Goal: Download file/media

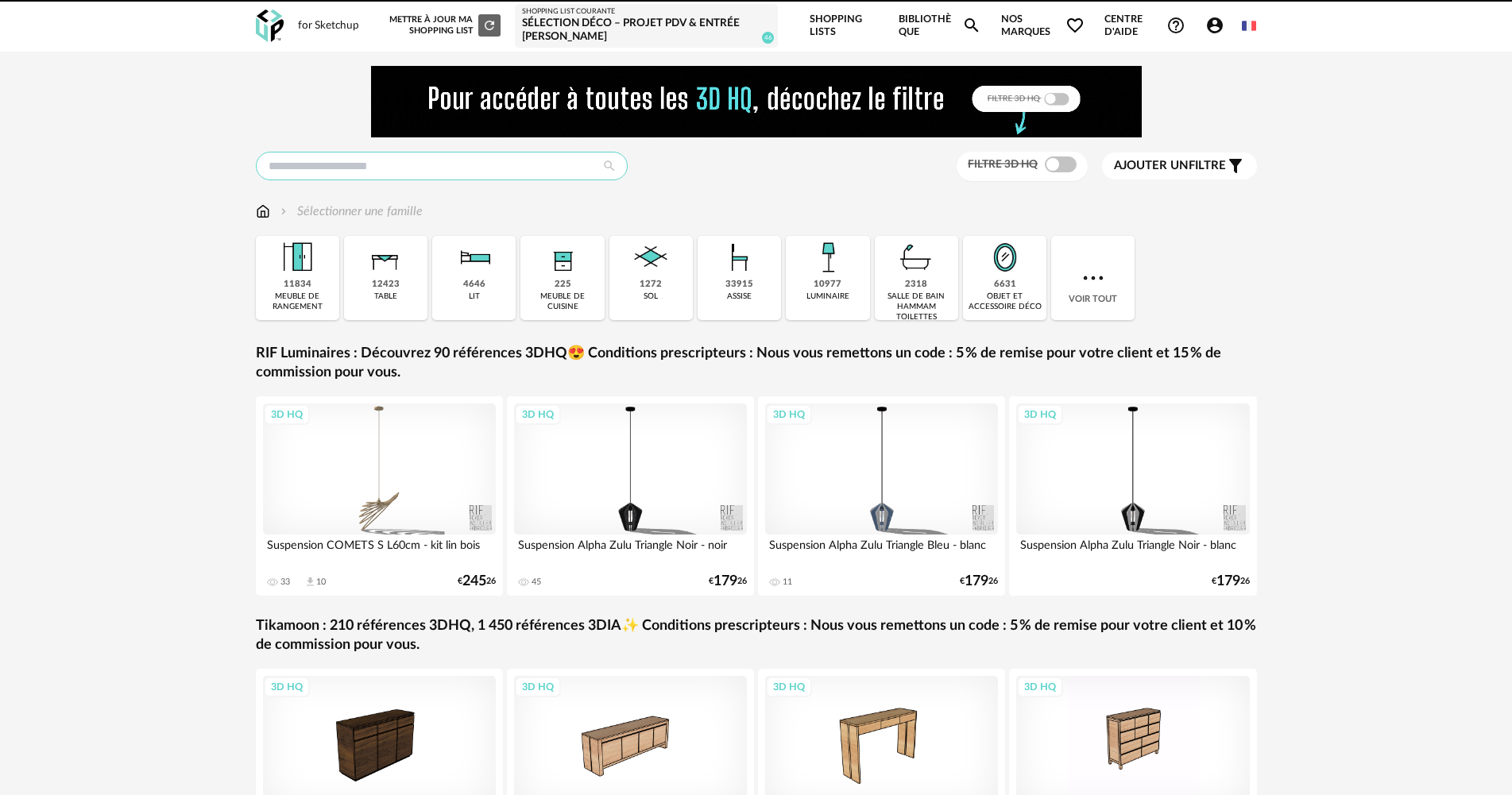
click at [331, 164] on input "text" at bounding box center [441, 166] width 372 height 29
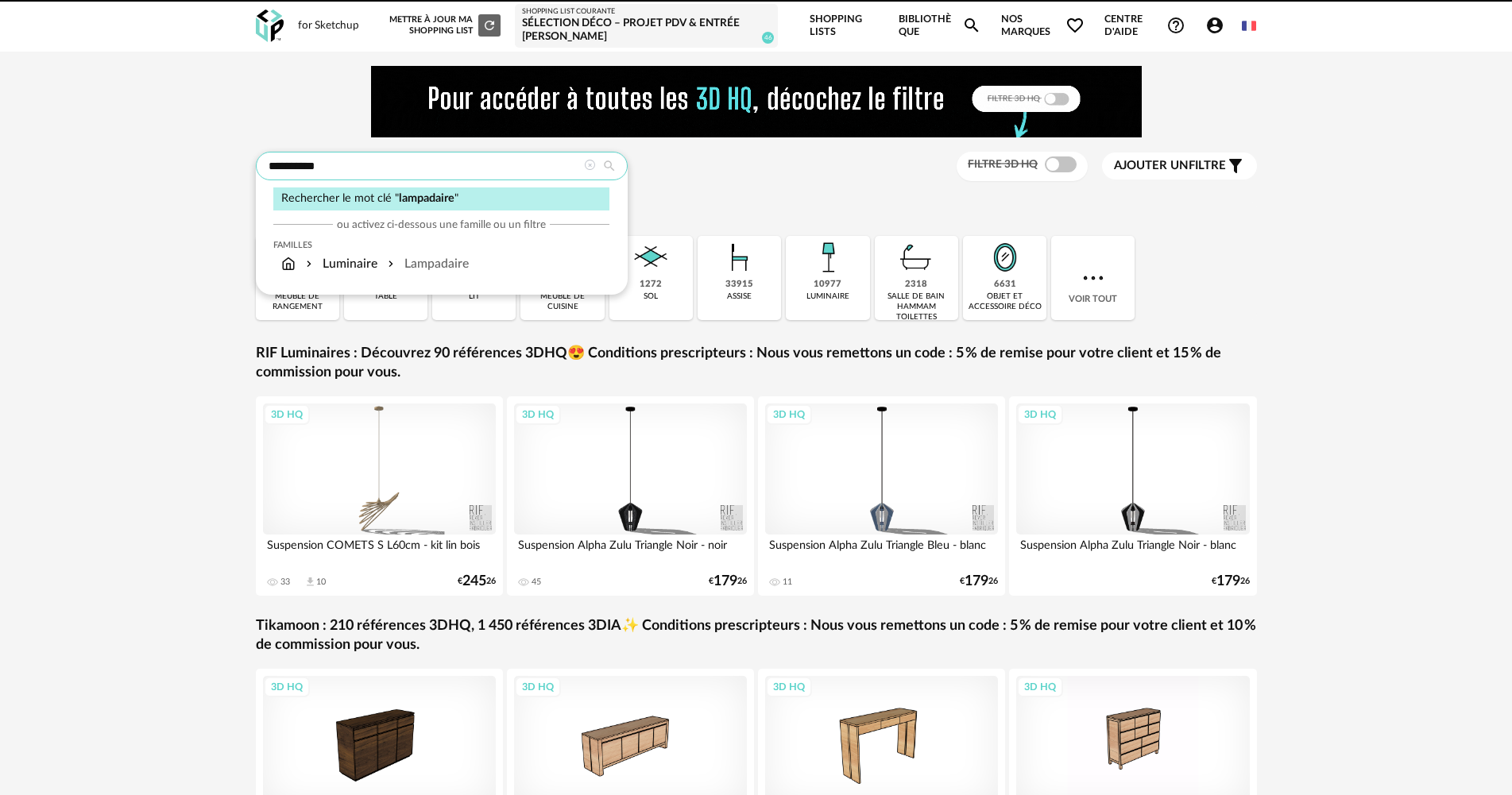
type input "**********"
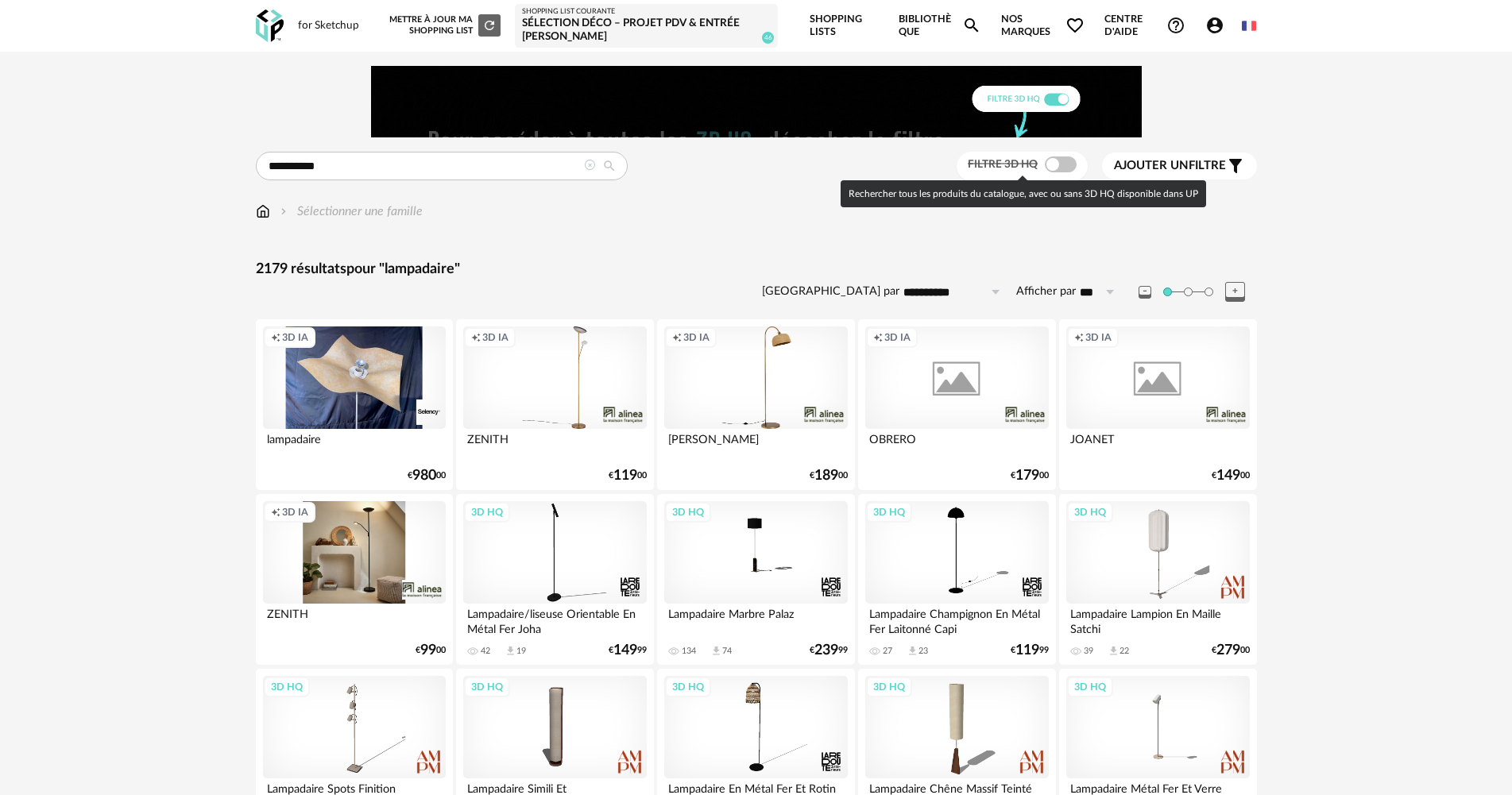
click at [1053, 166] on span at bounding box center [1060, 164] width 32 height 16
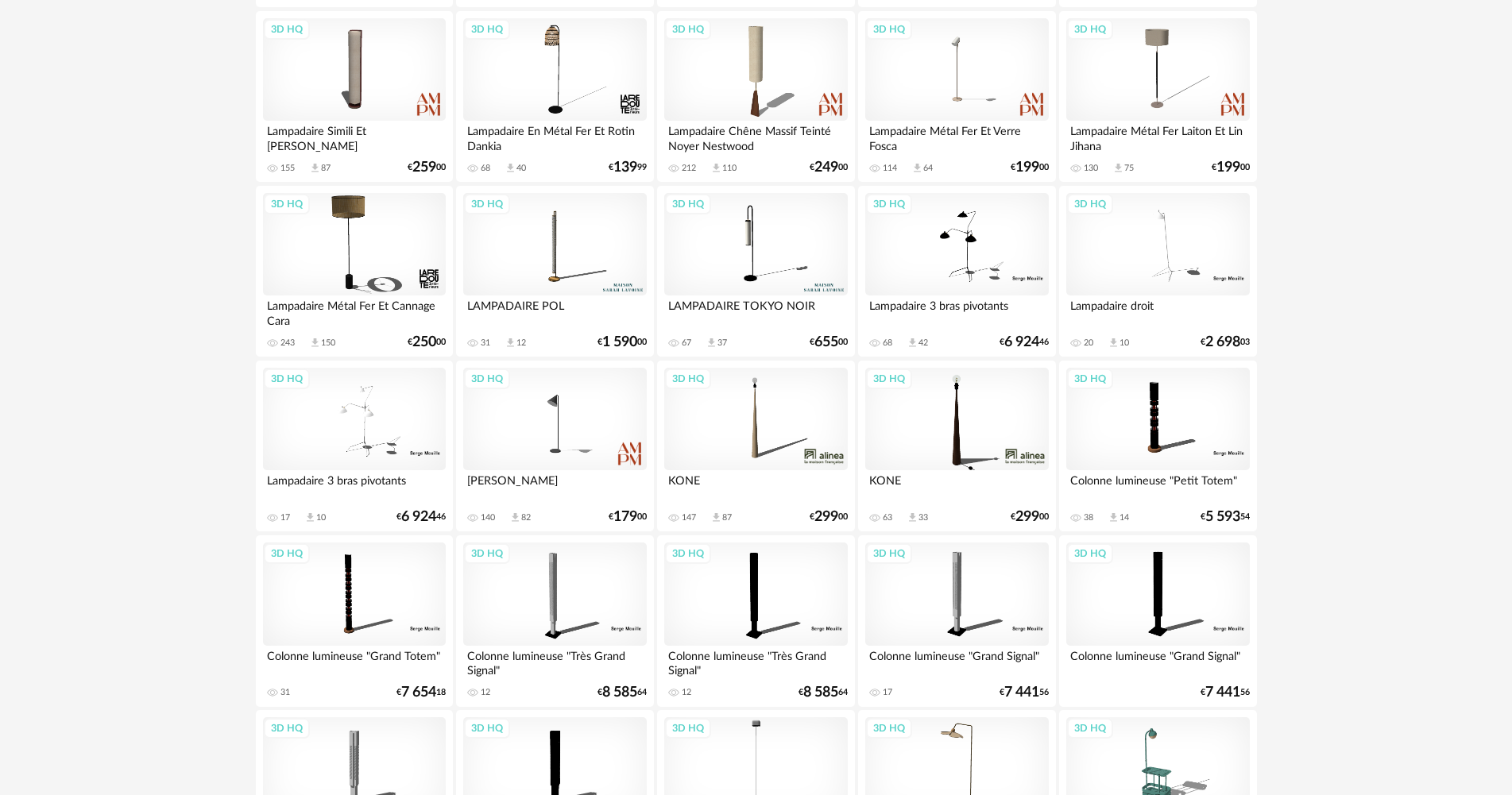
scroll to position [477, 0]
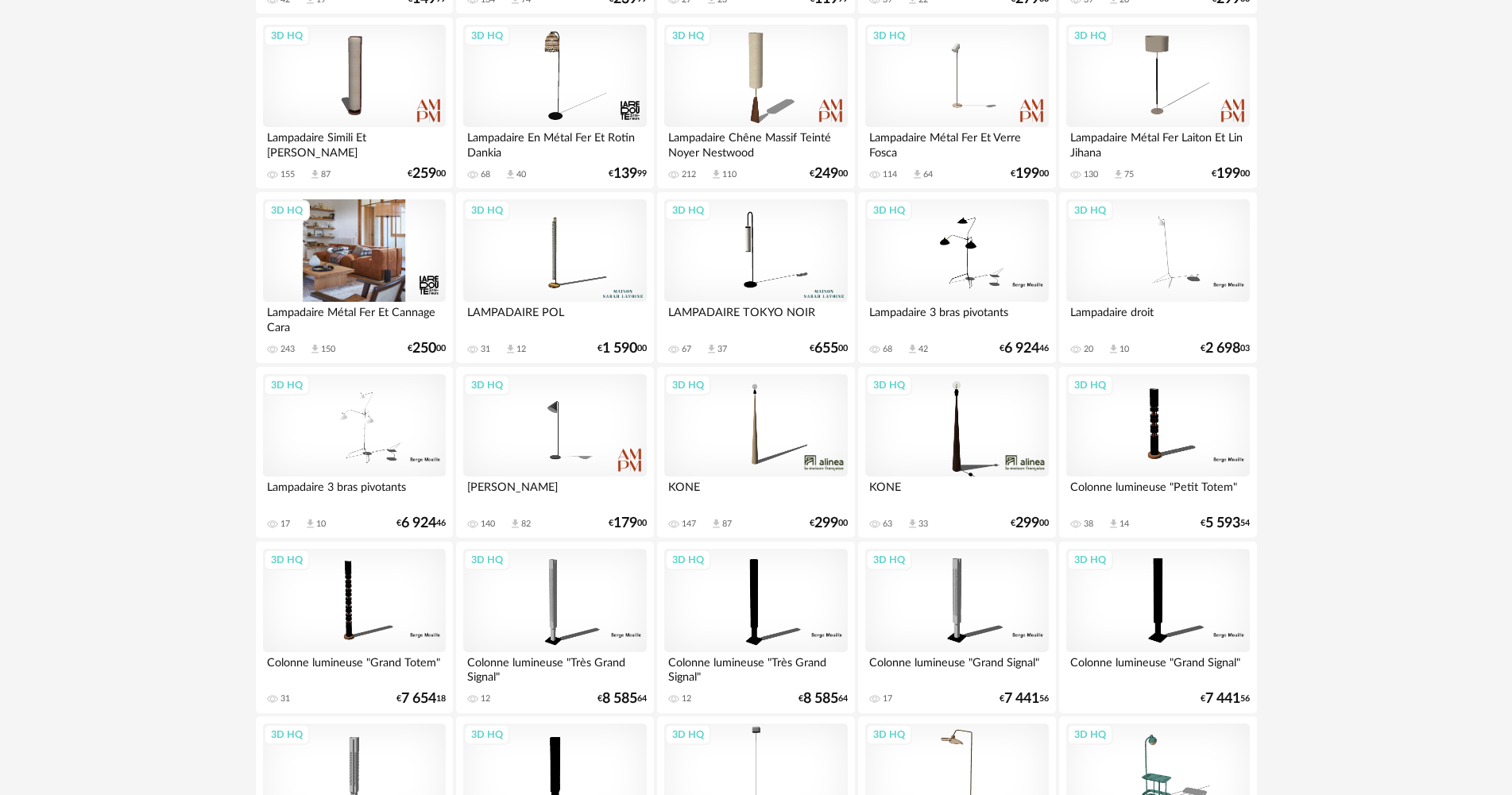
click at [362, 240] on div "3D HQ" at bounding box center [354, 251] width 183 height 103
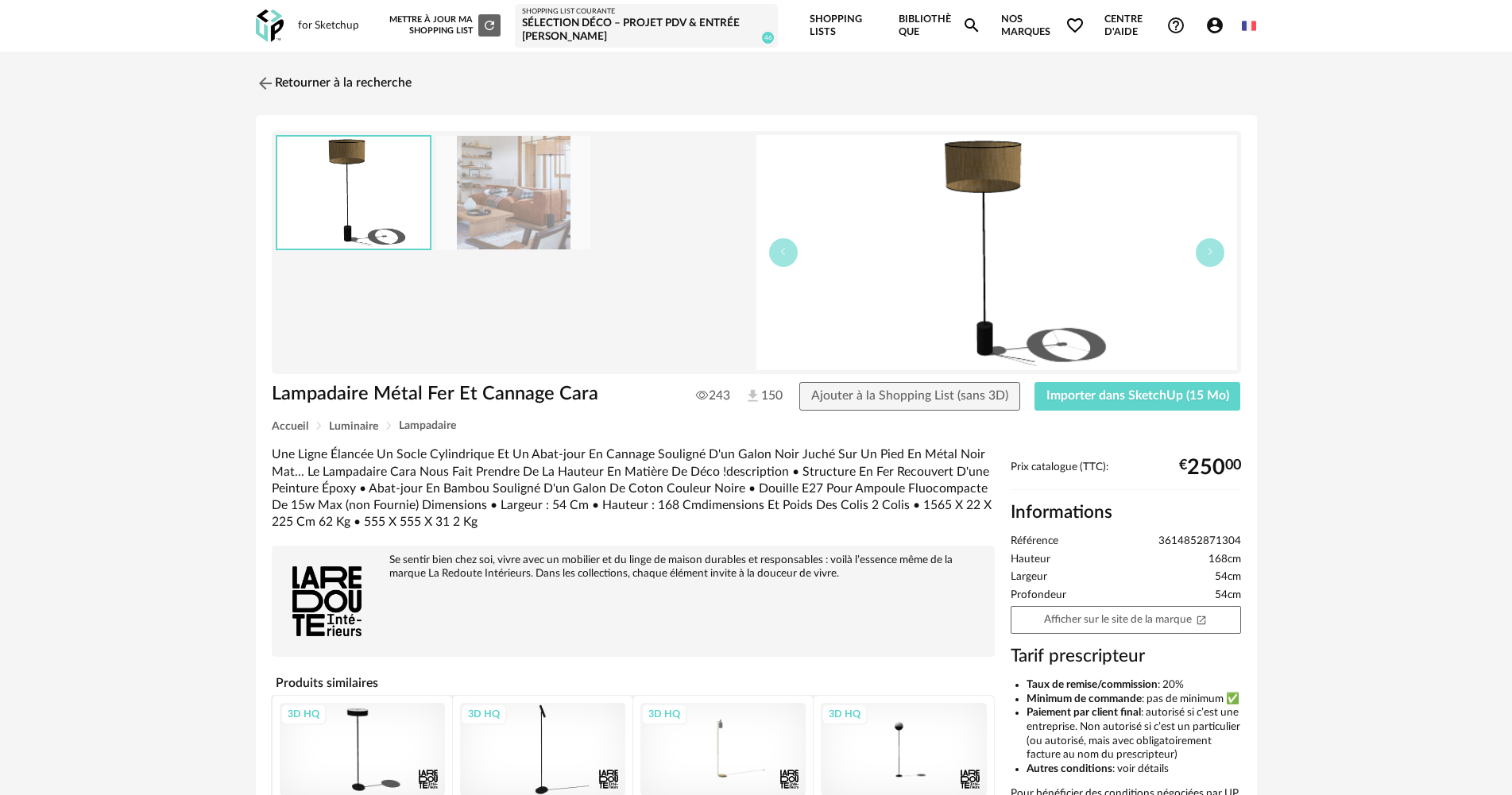
click at [494, 170] on img at bounding box center [513, 192] width 155 height 113
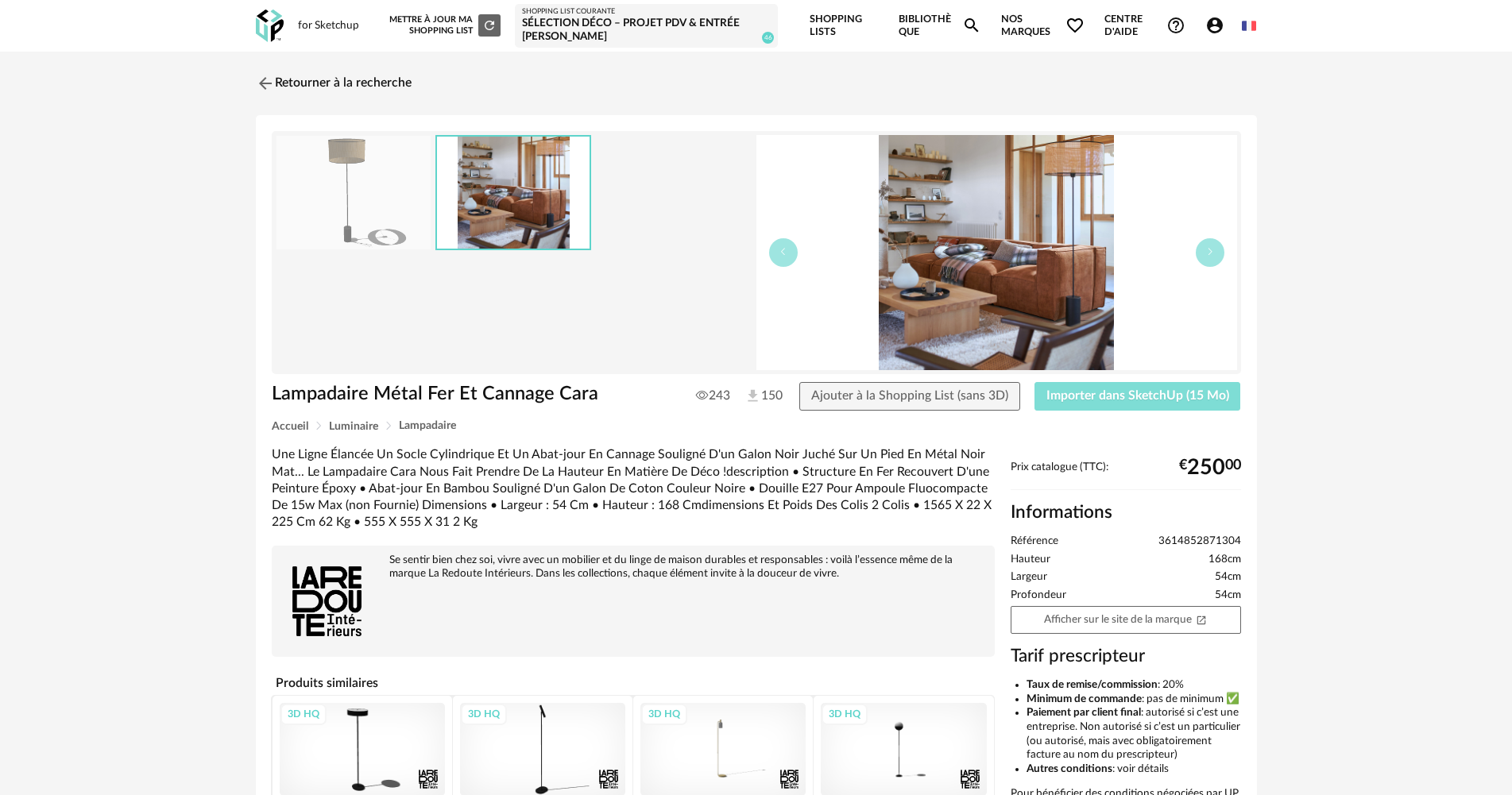
drag, startPoint x: 1057, startPoint y: 390, endPoint x: 1063, endPoint y: 371, distance: 19.9
click at [1056, 390] on span "Importer dans SketchUp (15 Mo)" at bounding box center [1137, 396] width 183 height 13
click at [263, 81] on img at bounding box center [263, 82] width 23 height 23
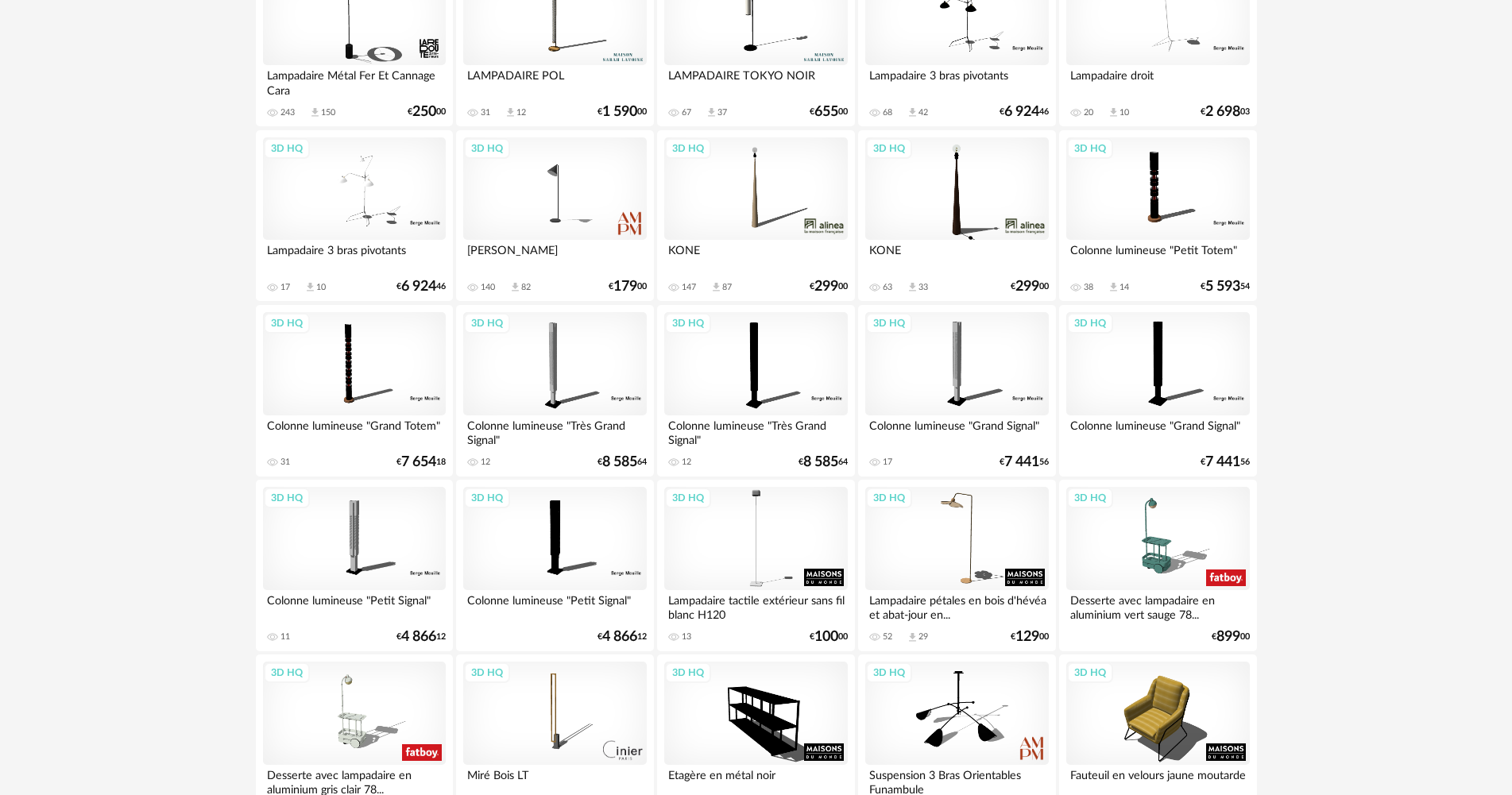
scroll to position [381, 0]
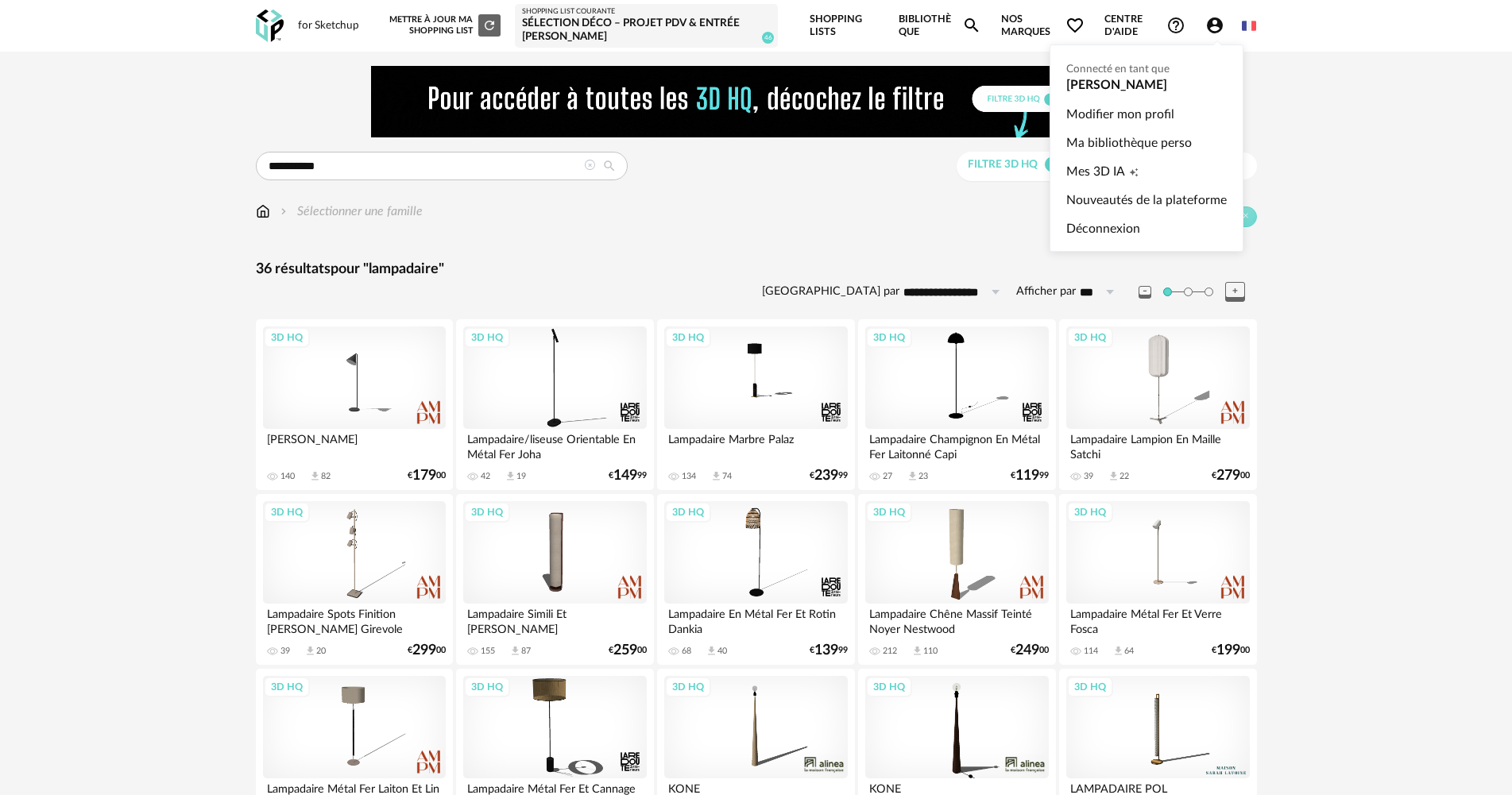
click at [1210, 26] on icon "Account Circle icon" at bounding box center [1214, 25] width 16 height 16
click at [1152, 148] on link "Ma bibliothèque perso" at bounding box center [1146, 142] width 160 height 29
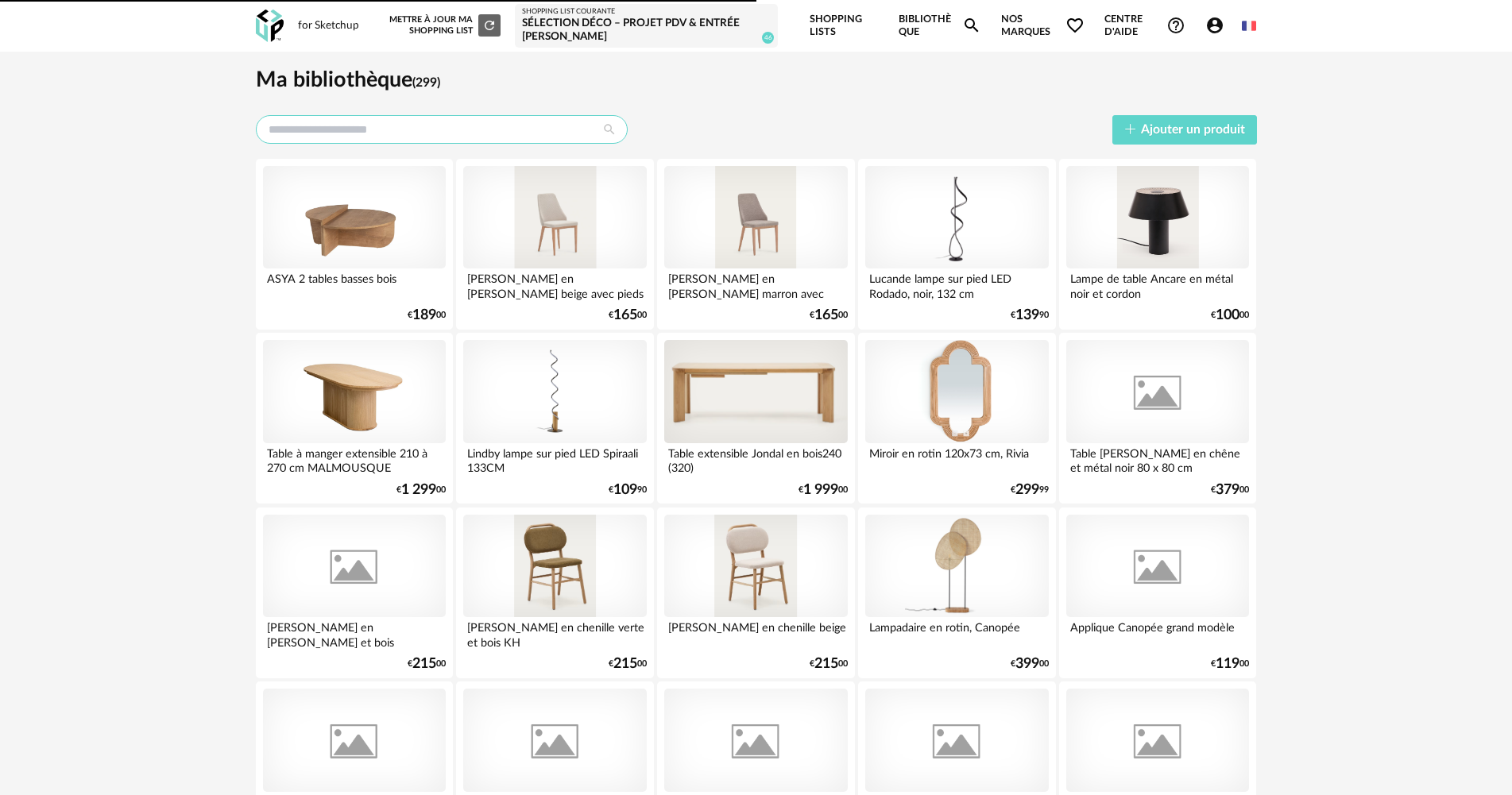
click at [534, 129] on input "text" at bounding box center [441, 129] width 372 height 29
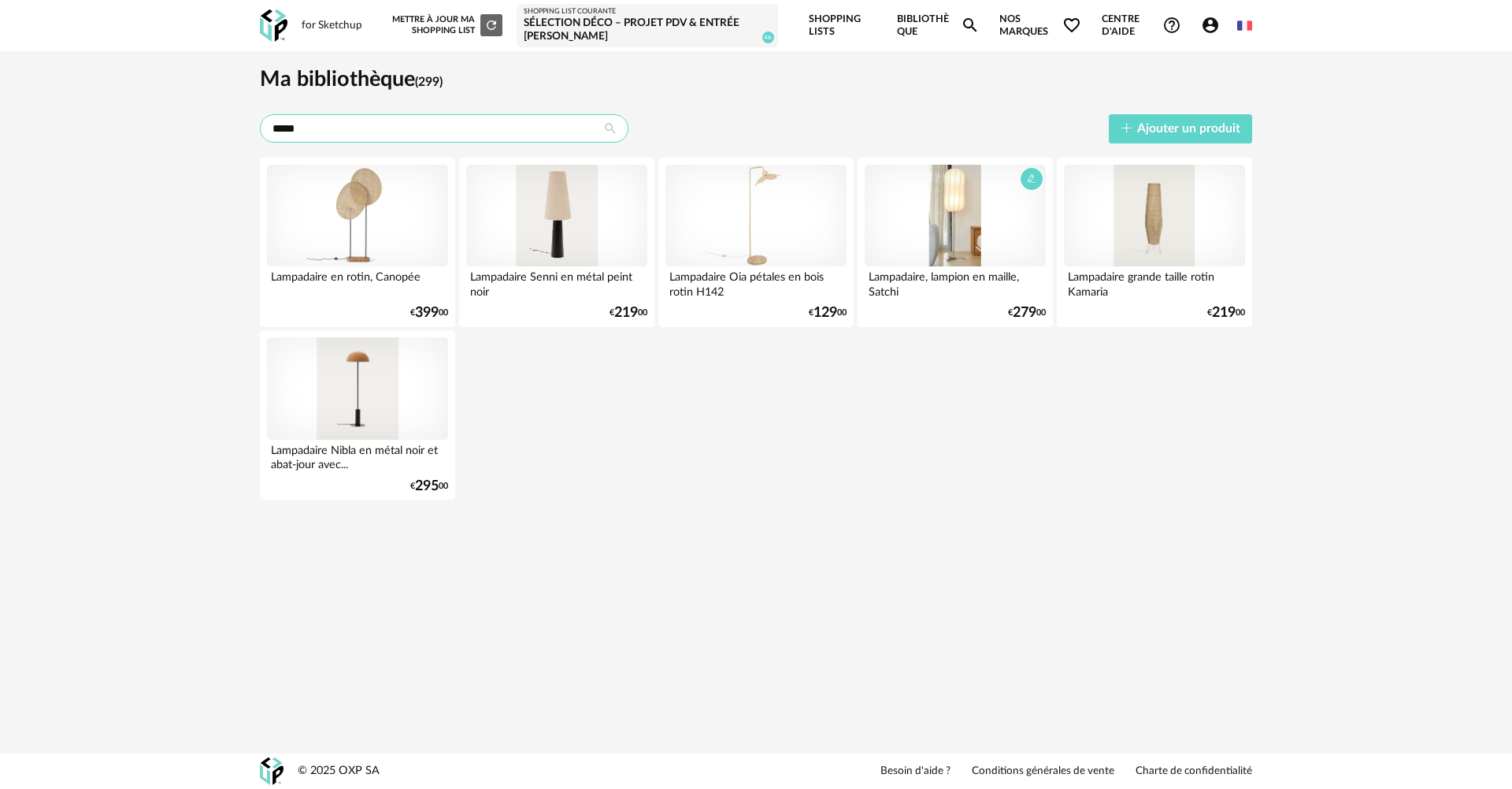
type input "*****"
click at [983, 221] on div at bounding box center [955, 216] width 181 height 102
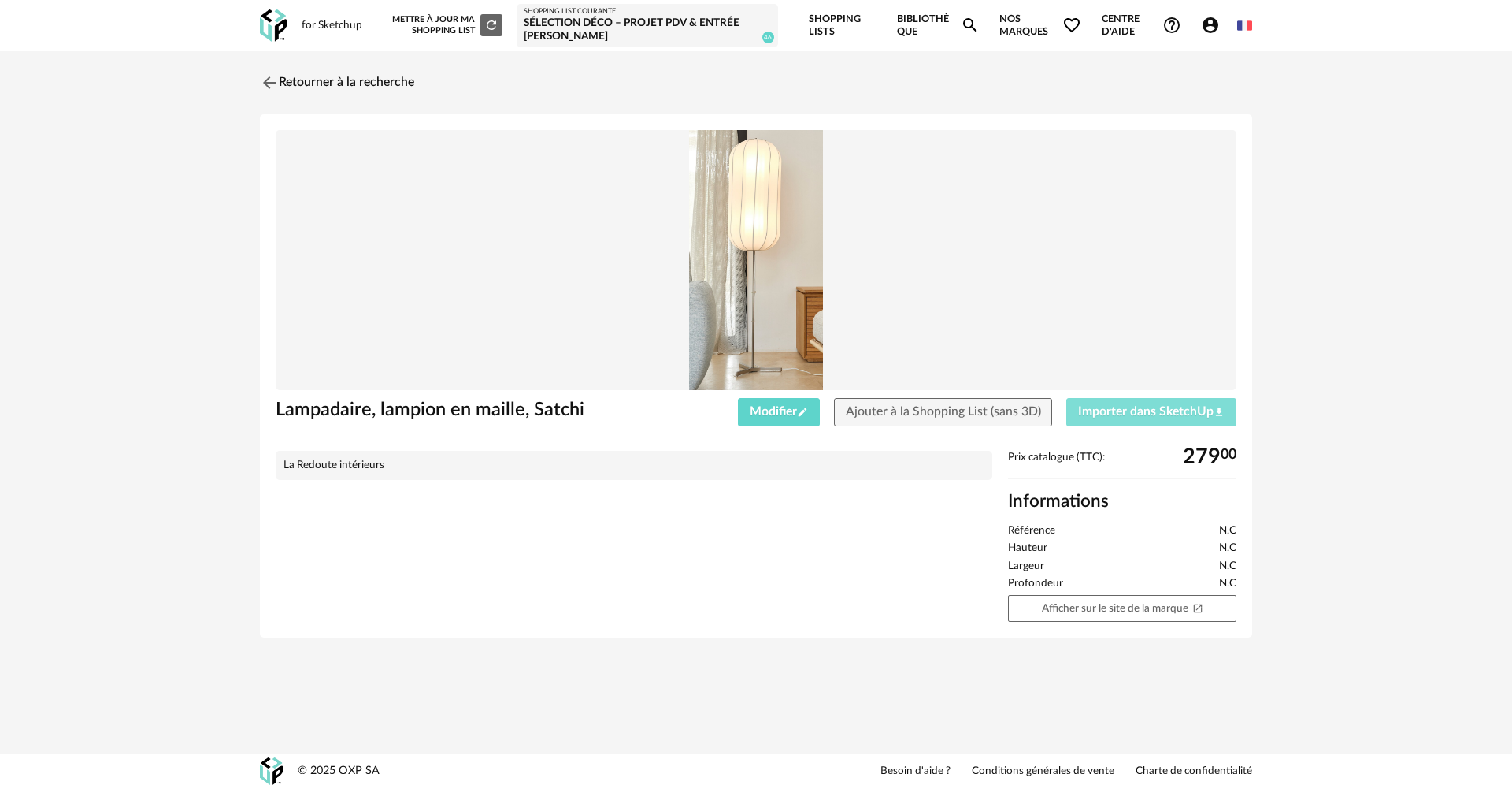
click at [1160, 410] on span "Importer dans SketchUp Download icon" at bounding box center [1152, 412] width 147 height 13
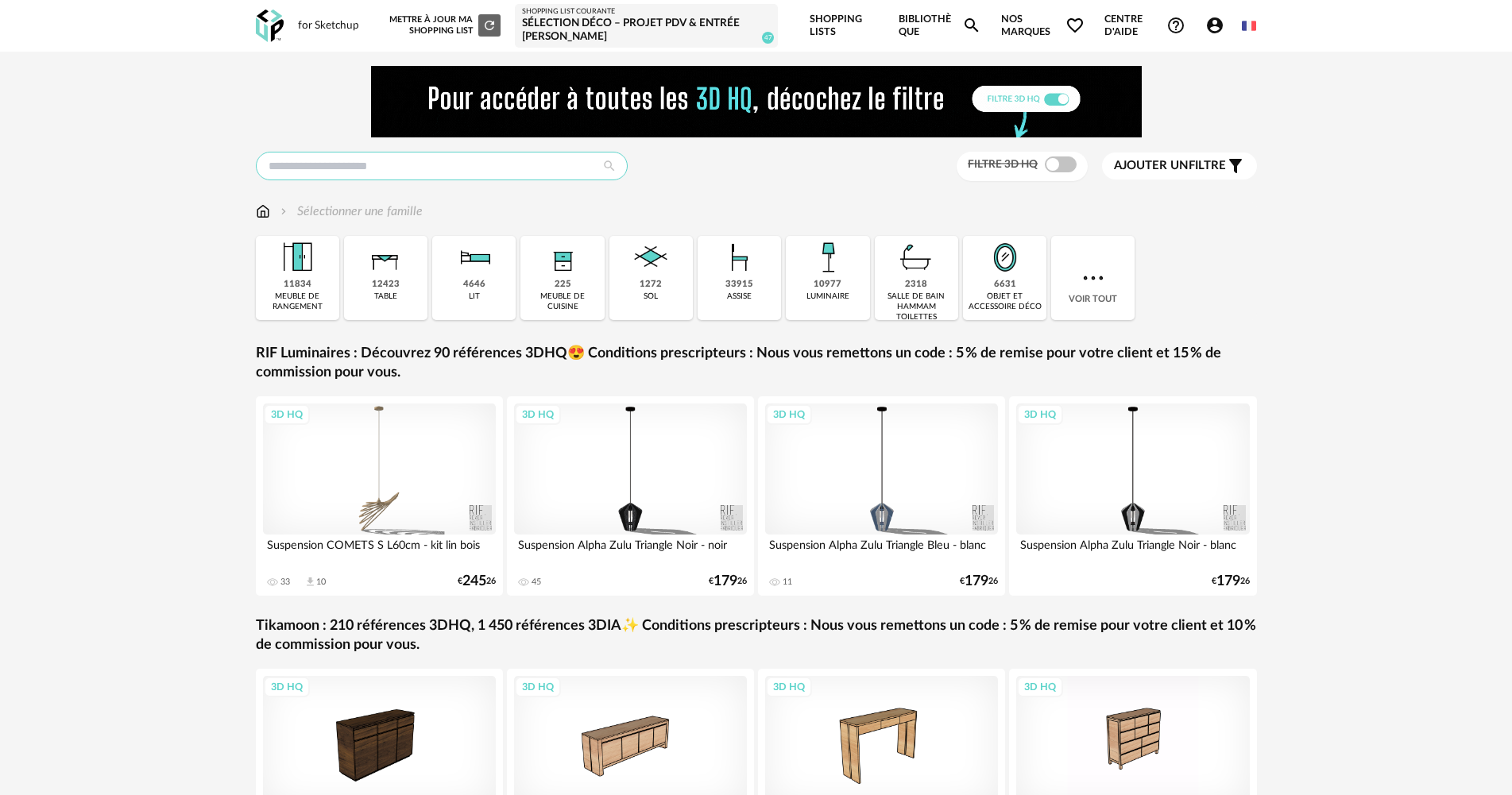
click at [482, 166] on input "text" at bounding box center [441, 166] width 372 height 29
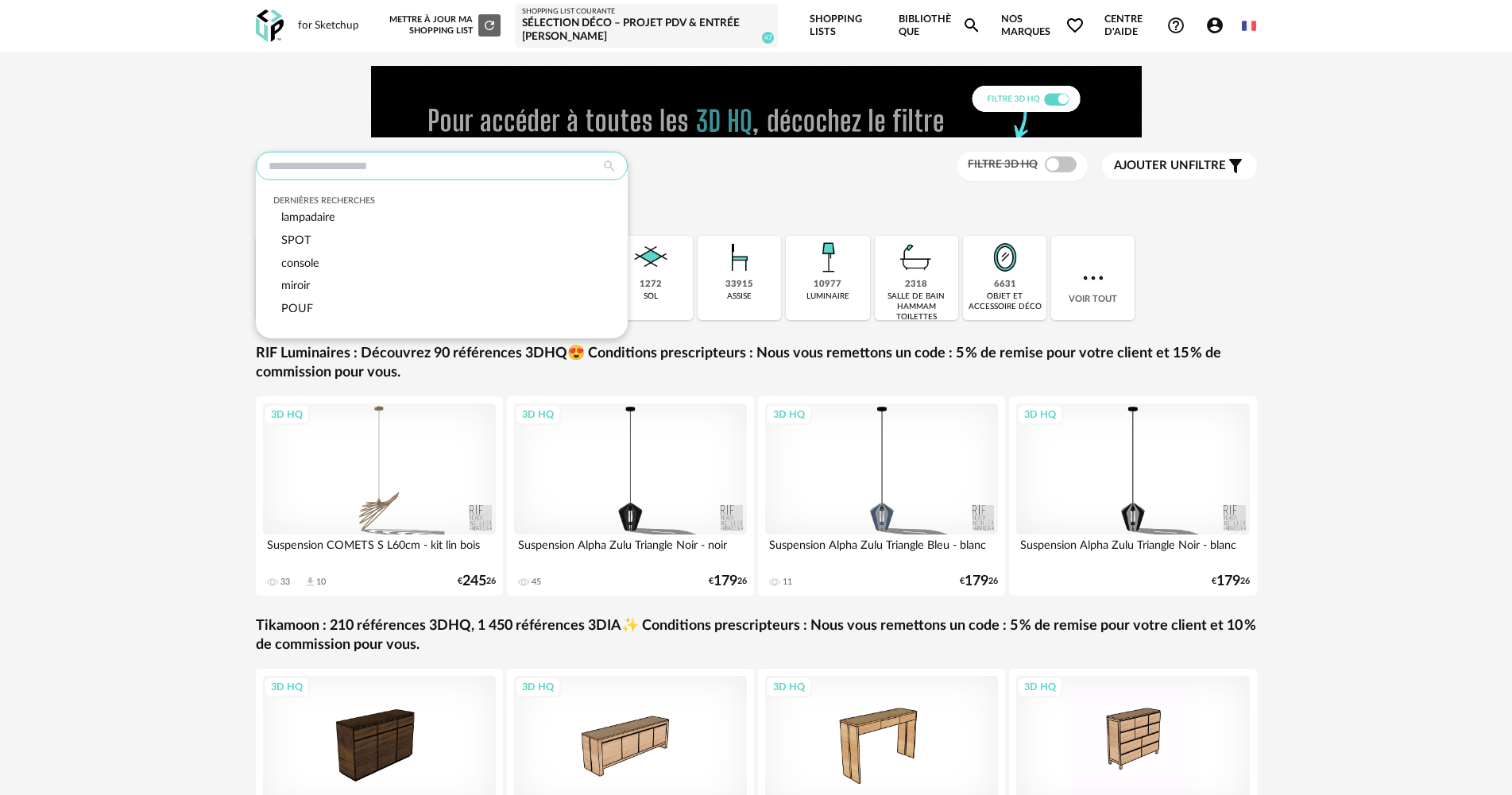
click at [526, 169] on input "text" at bounding box center [441, 166] width 372 height 29
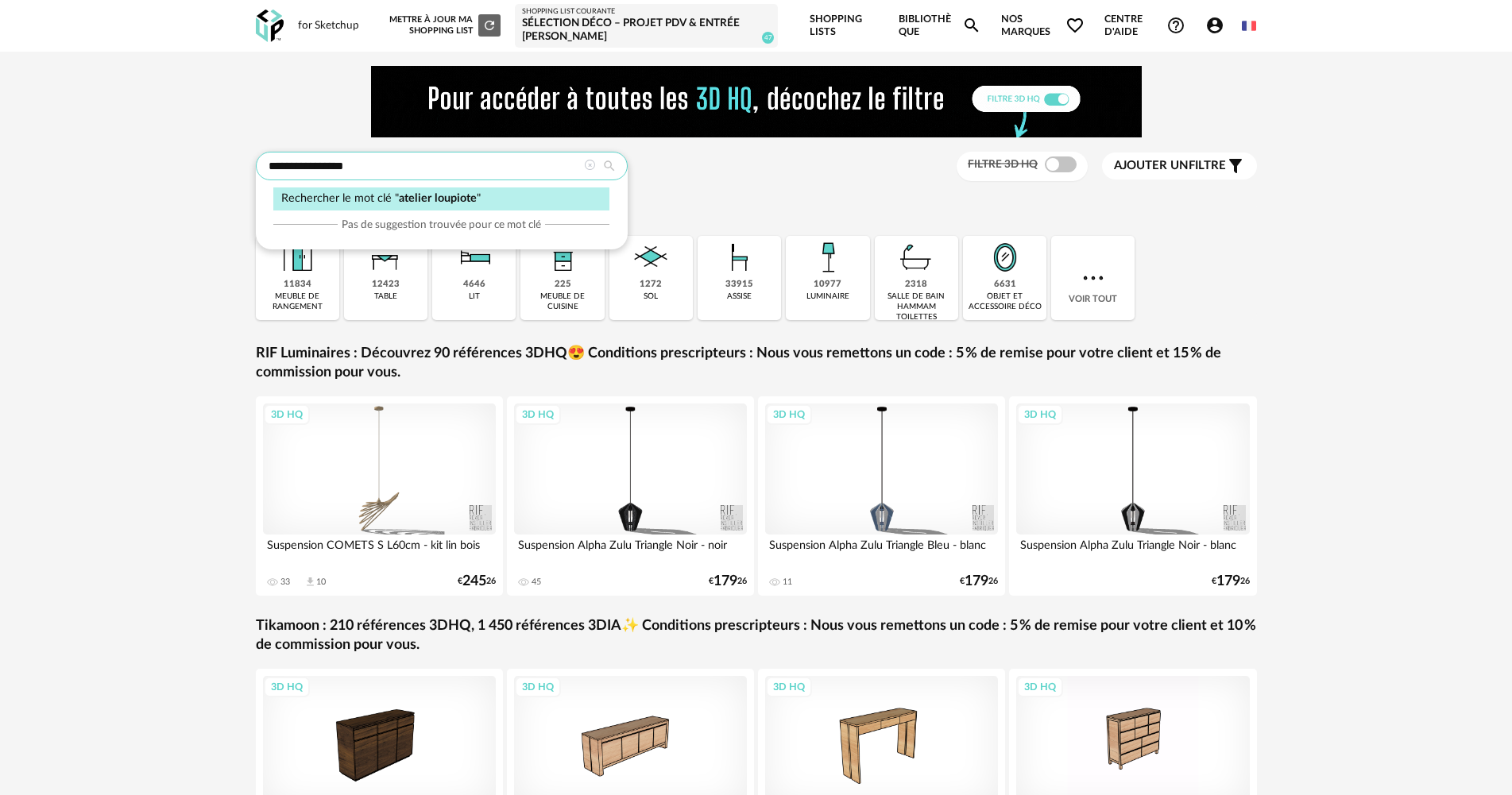
type input "**********"
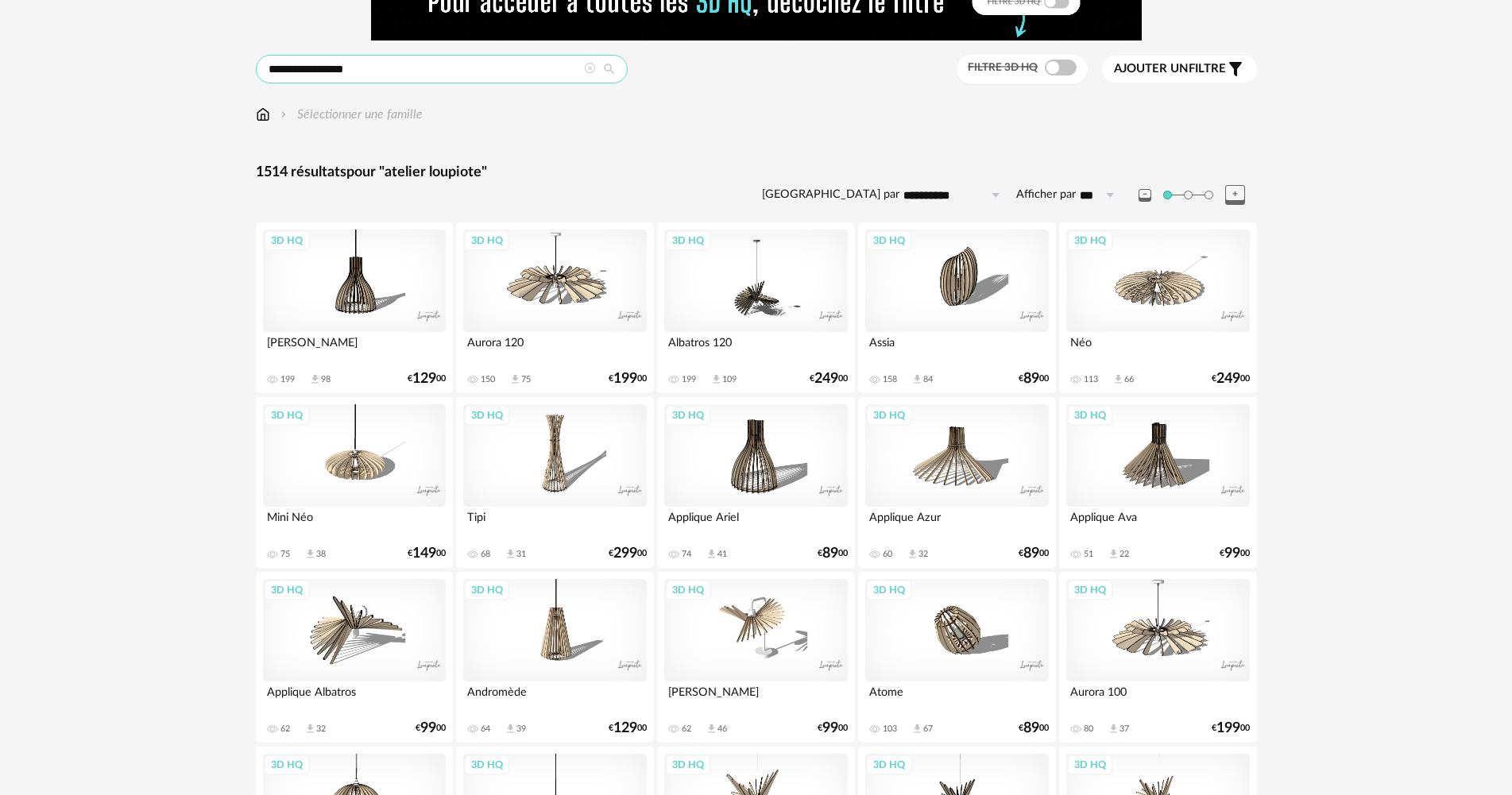
scroll to position [80, 0]
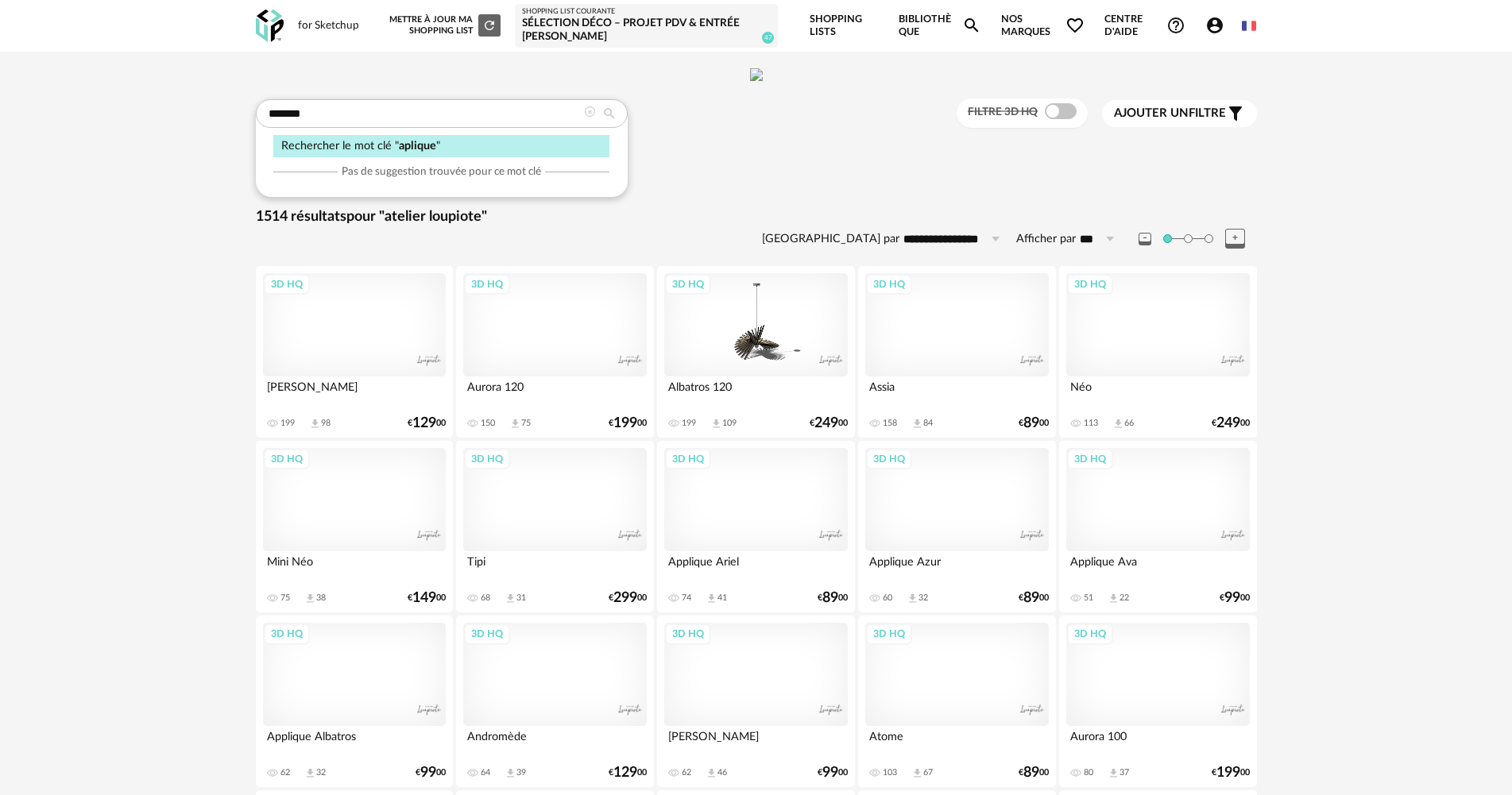
type input "*******"
type input "**********"
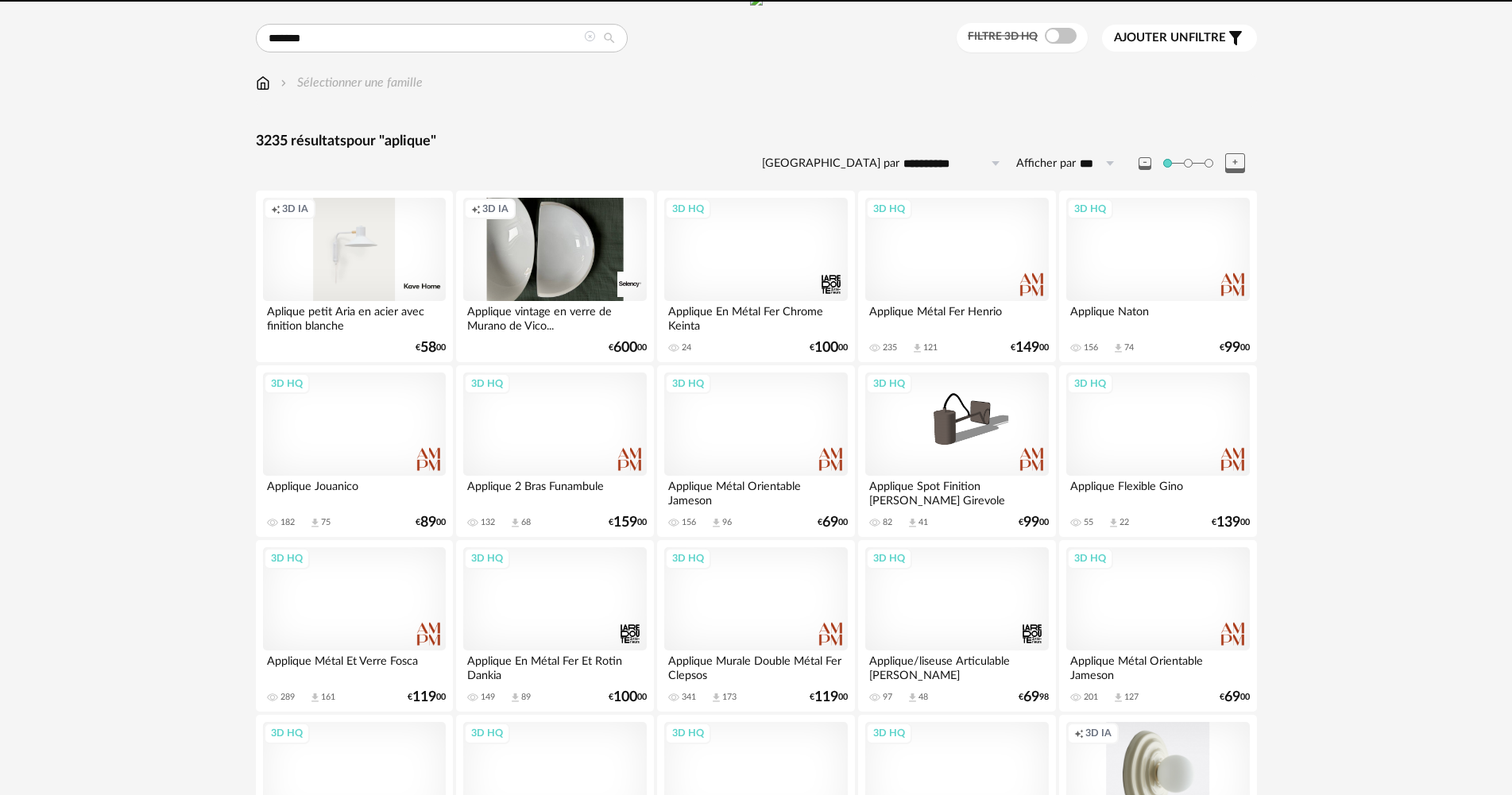
scroll to position [80, 0]
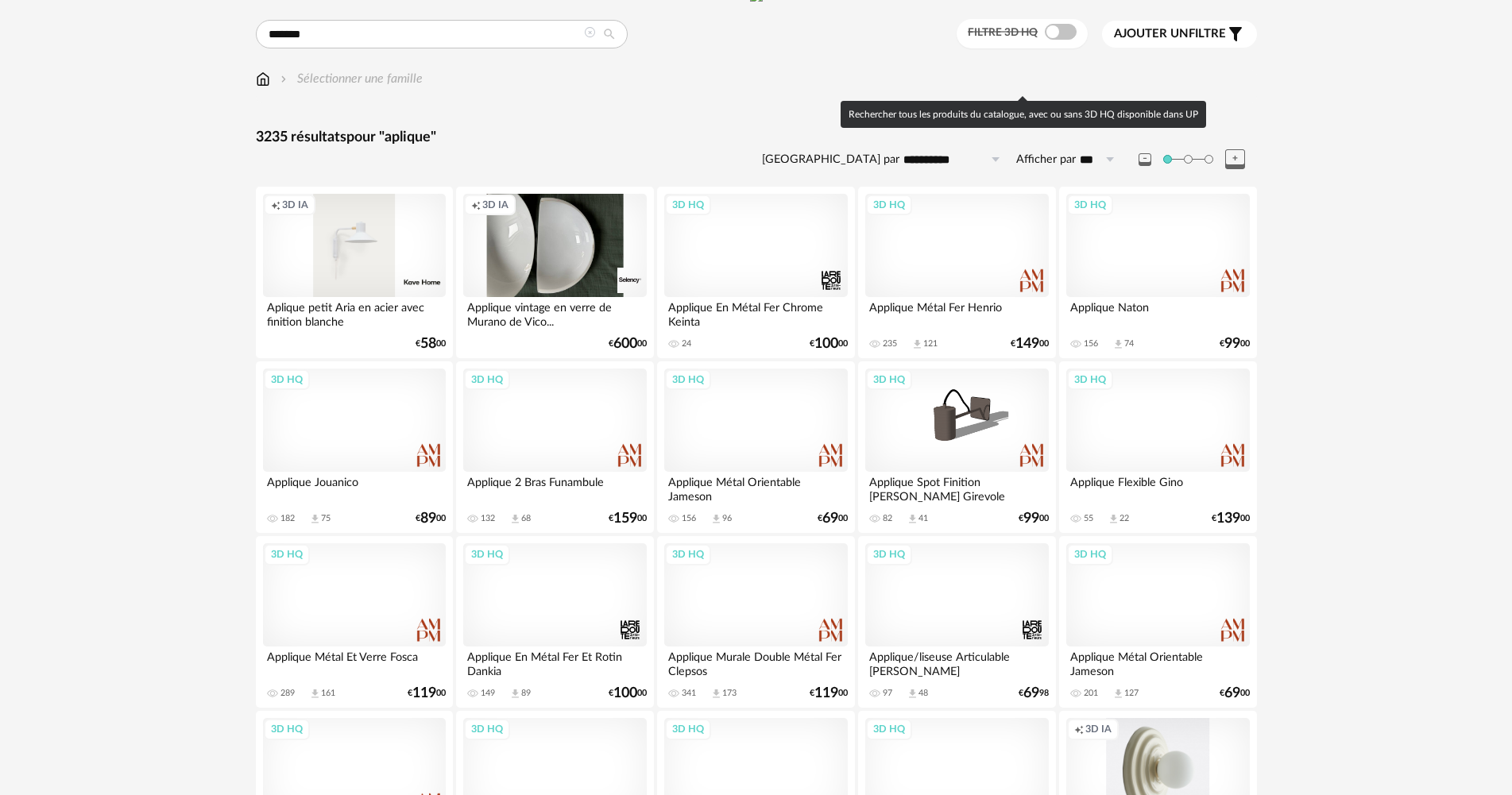
click at [1054, 39] on span at bounding box center [1060, 31] width 32 height 16
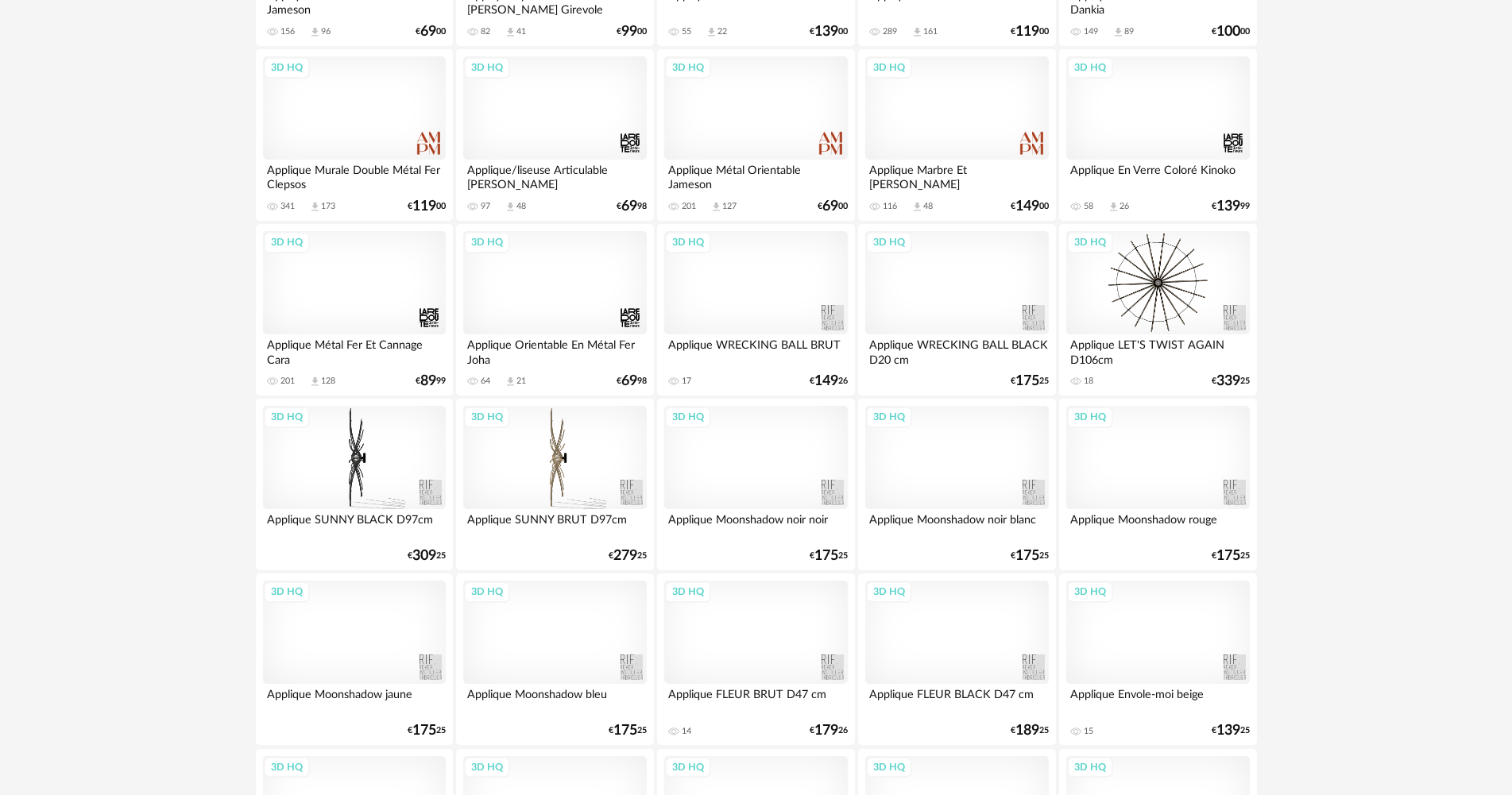
scroll to position [635, 0]
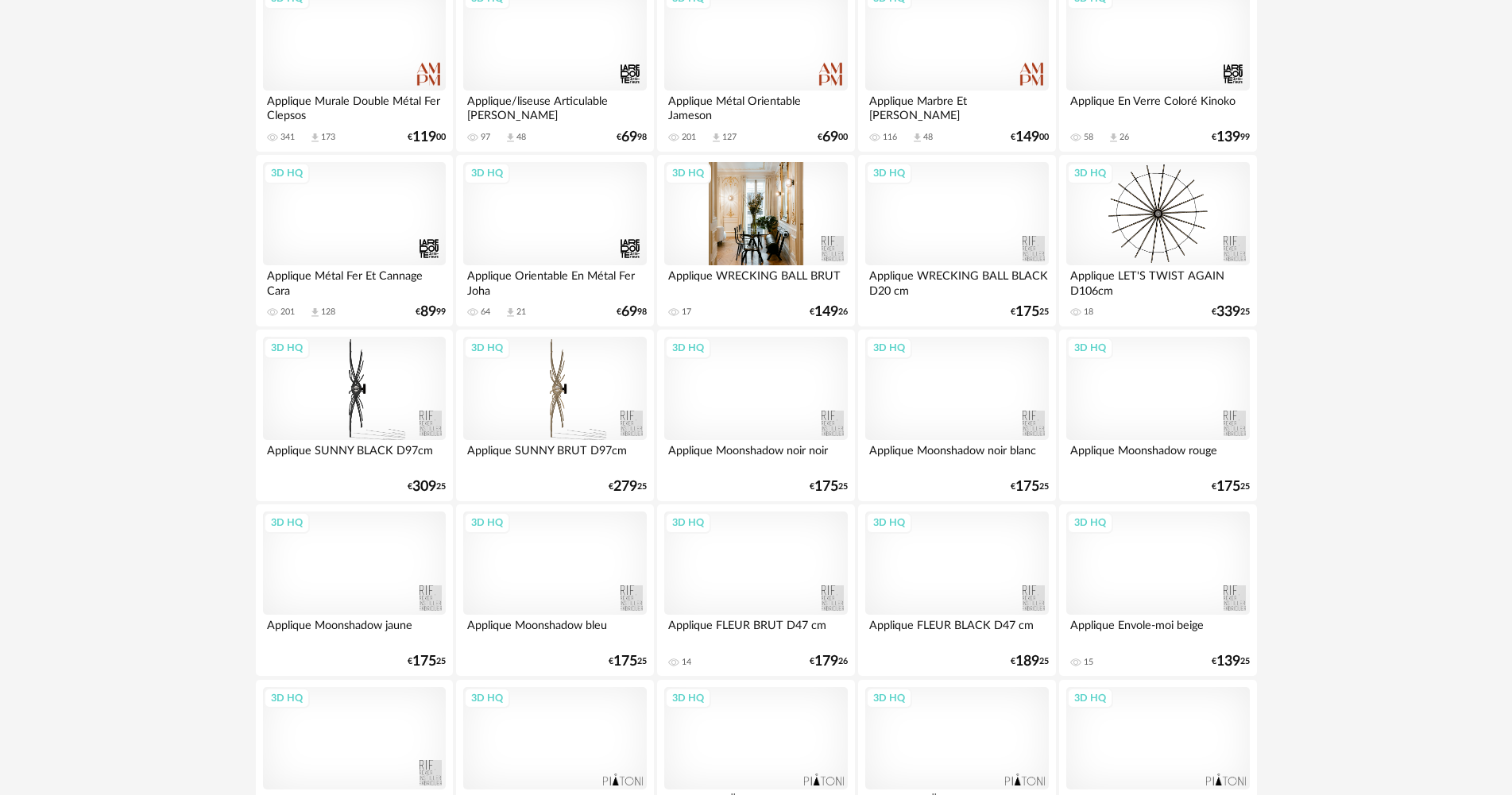
click at [793, 265] on div "3D HQ" at bounding box center [755, 213] width 183 height 103
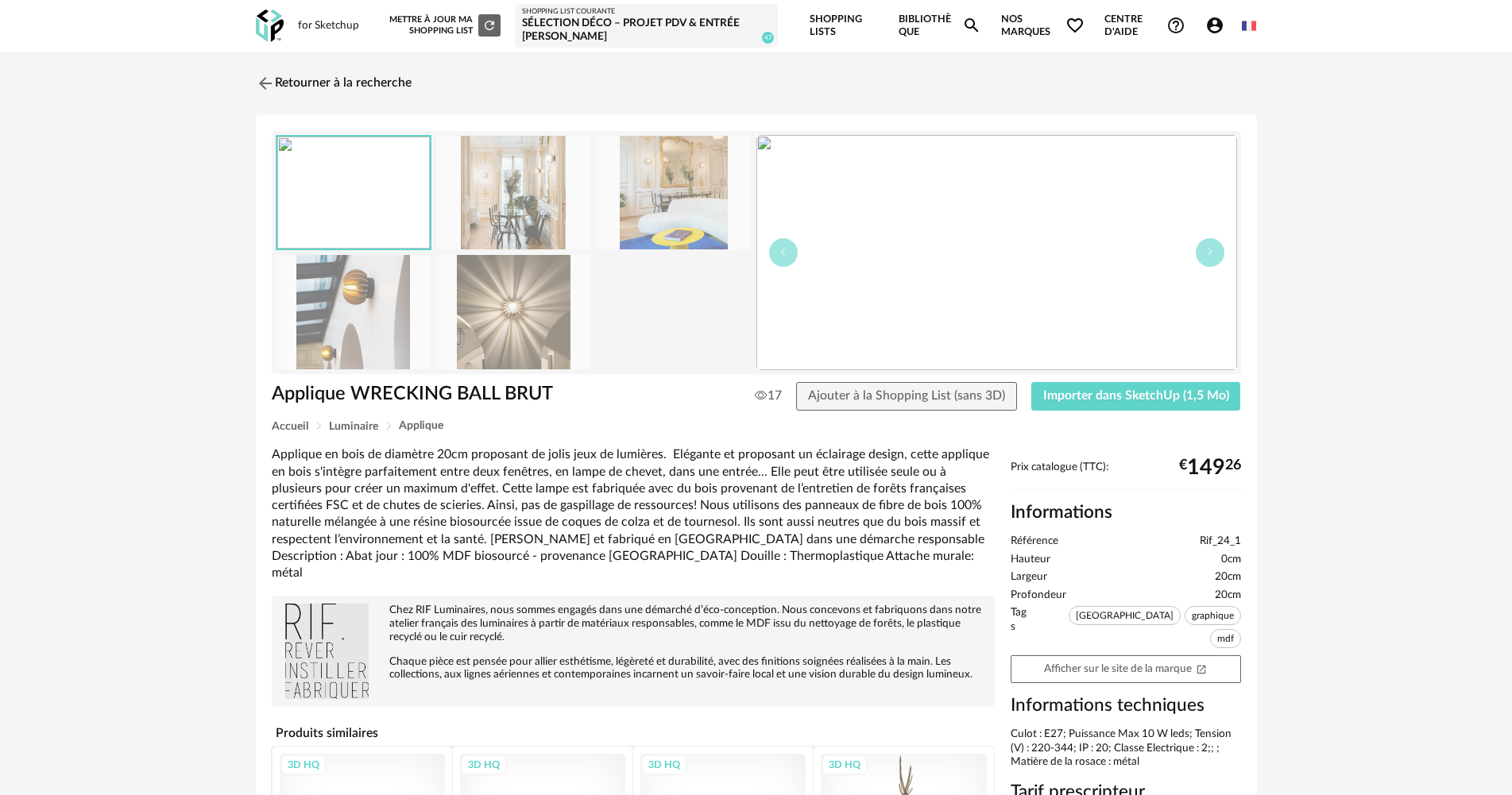
click at [543, 313] on img at bounding box center [513, 311] width 155 height 113
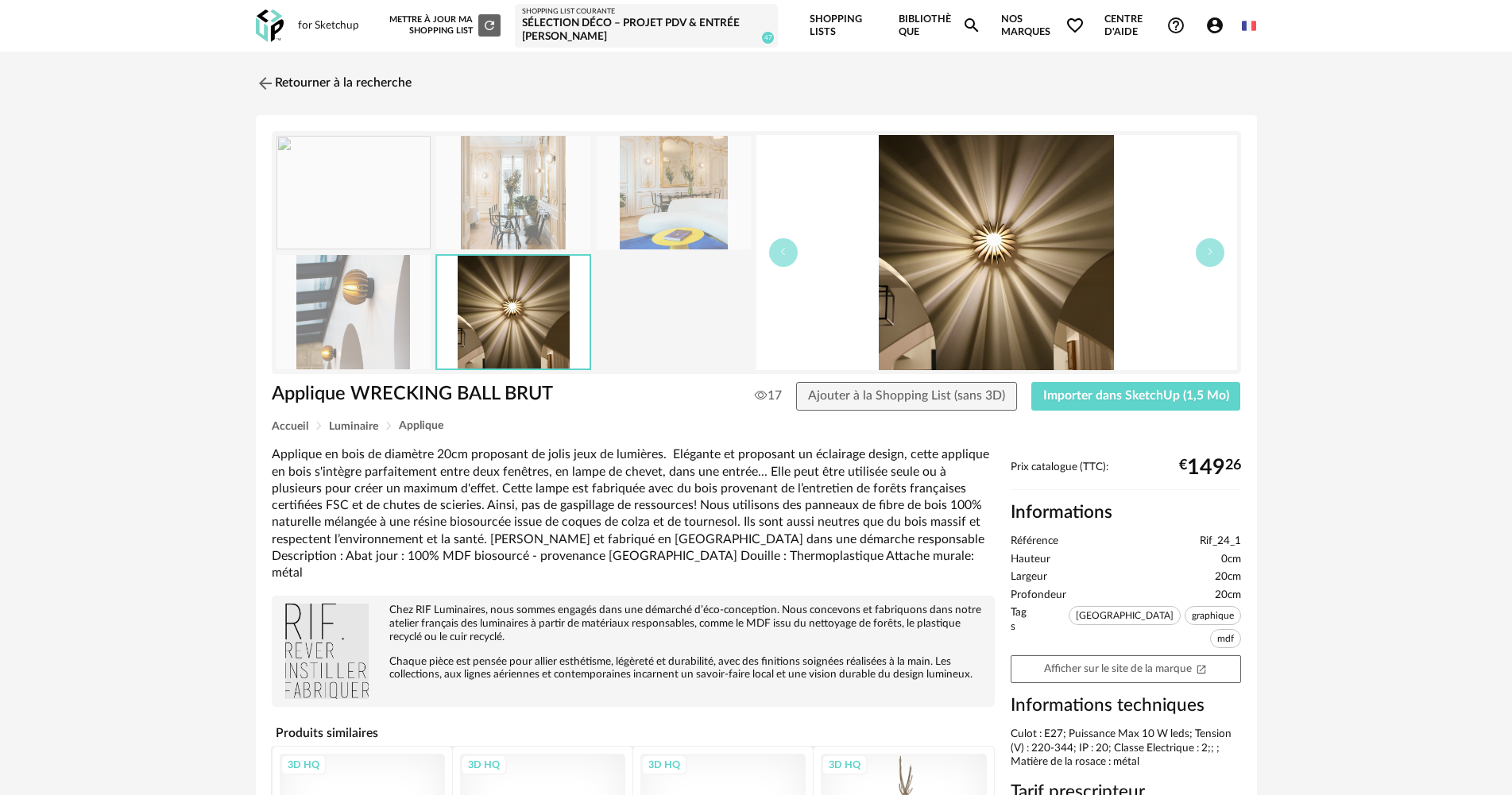
click at [550, 163] on img at bounding box center [513, 192] width 155 height 113
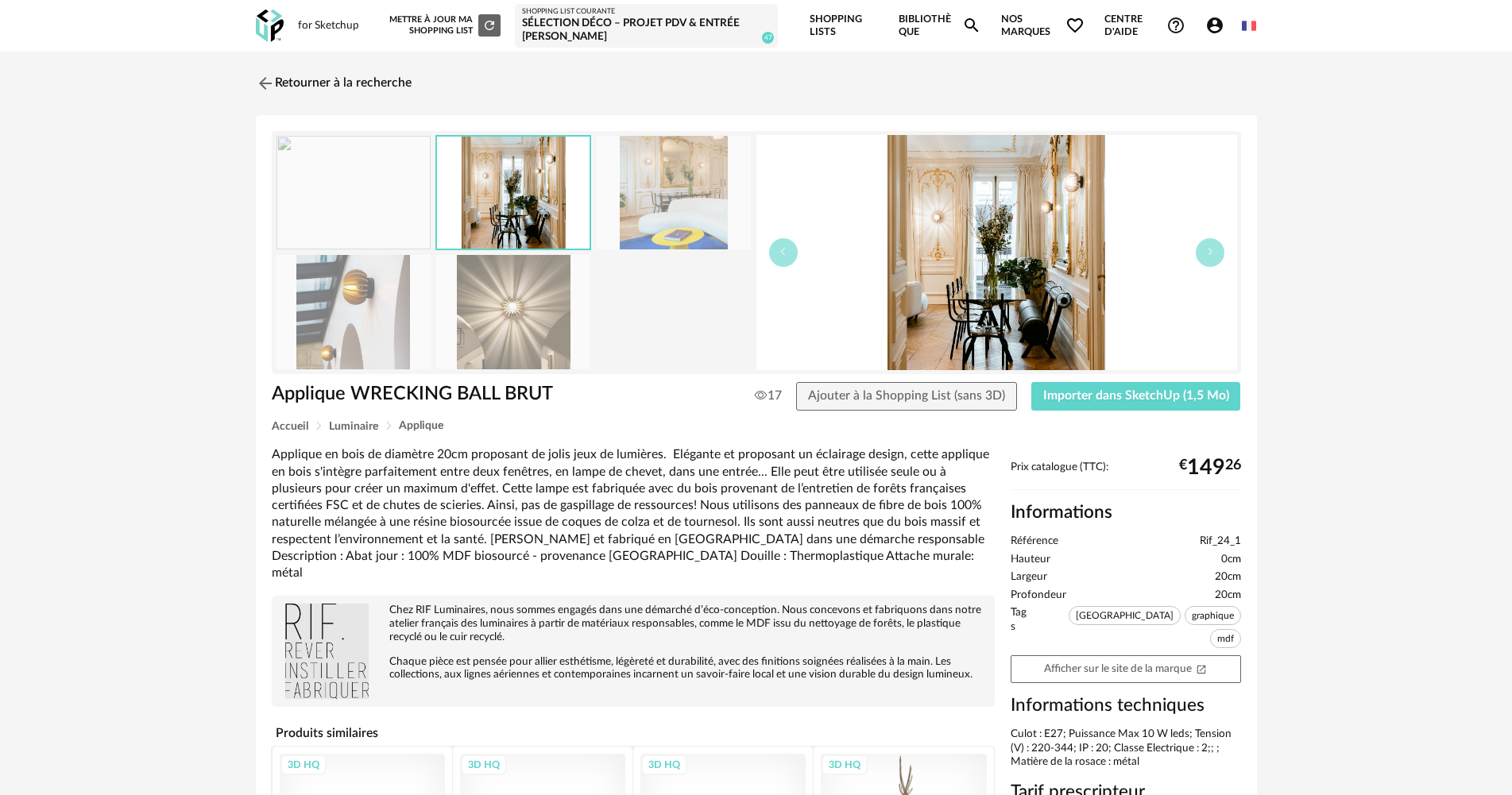
click at [693, 182] on img at bounding box center [674, 192] width 155 height 113
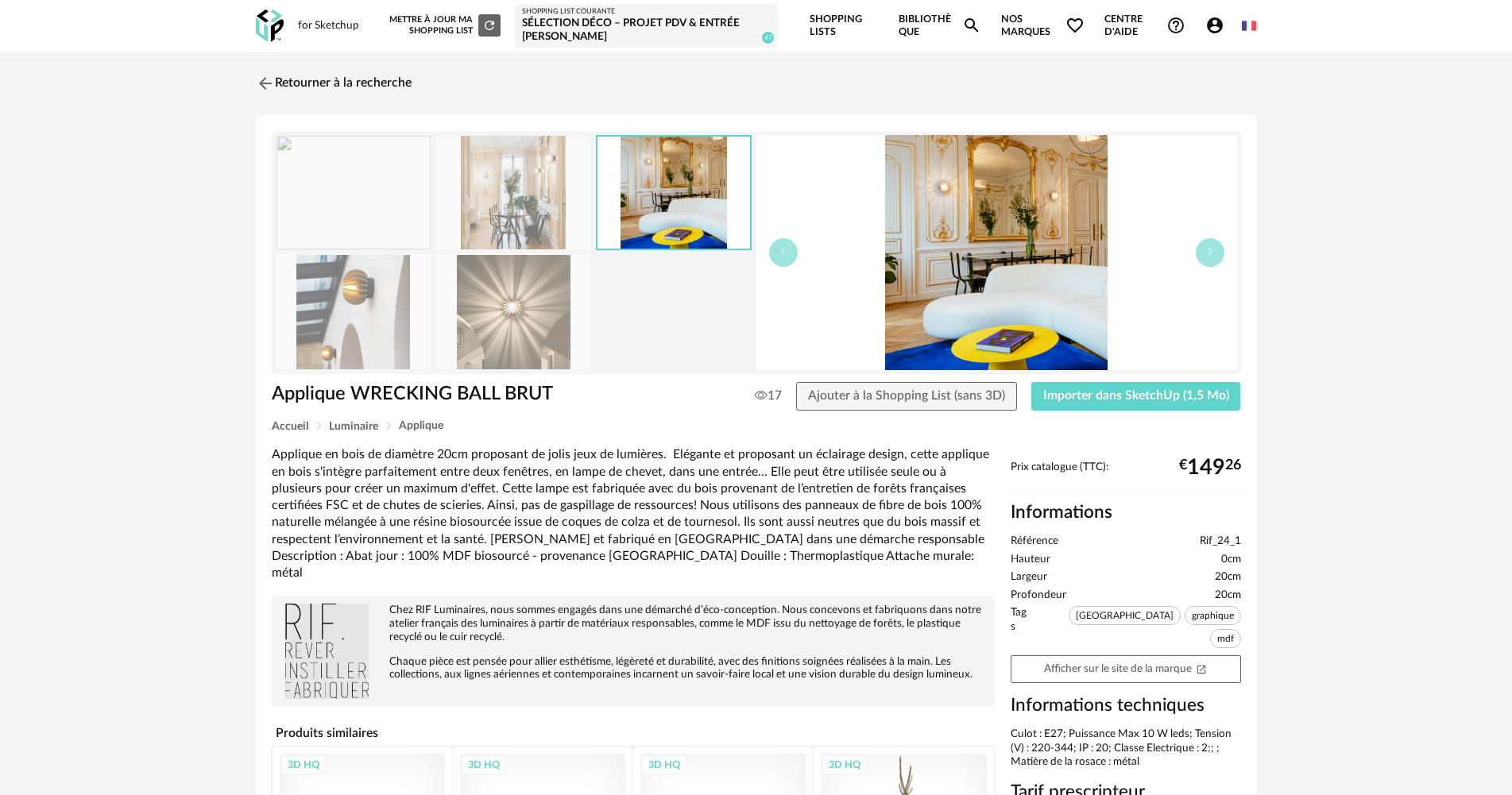
click at [398, 170] on img at bounding box center [353, 192] width 155 height 113
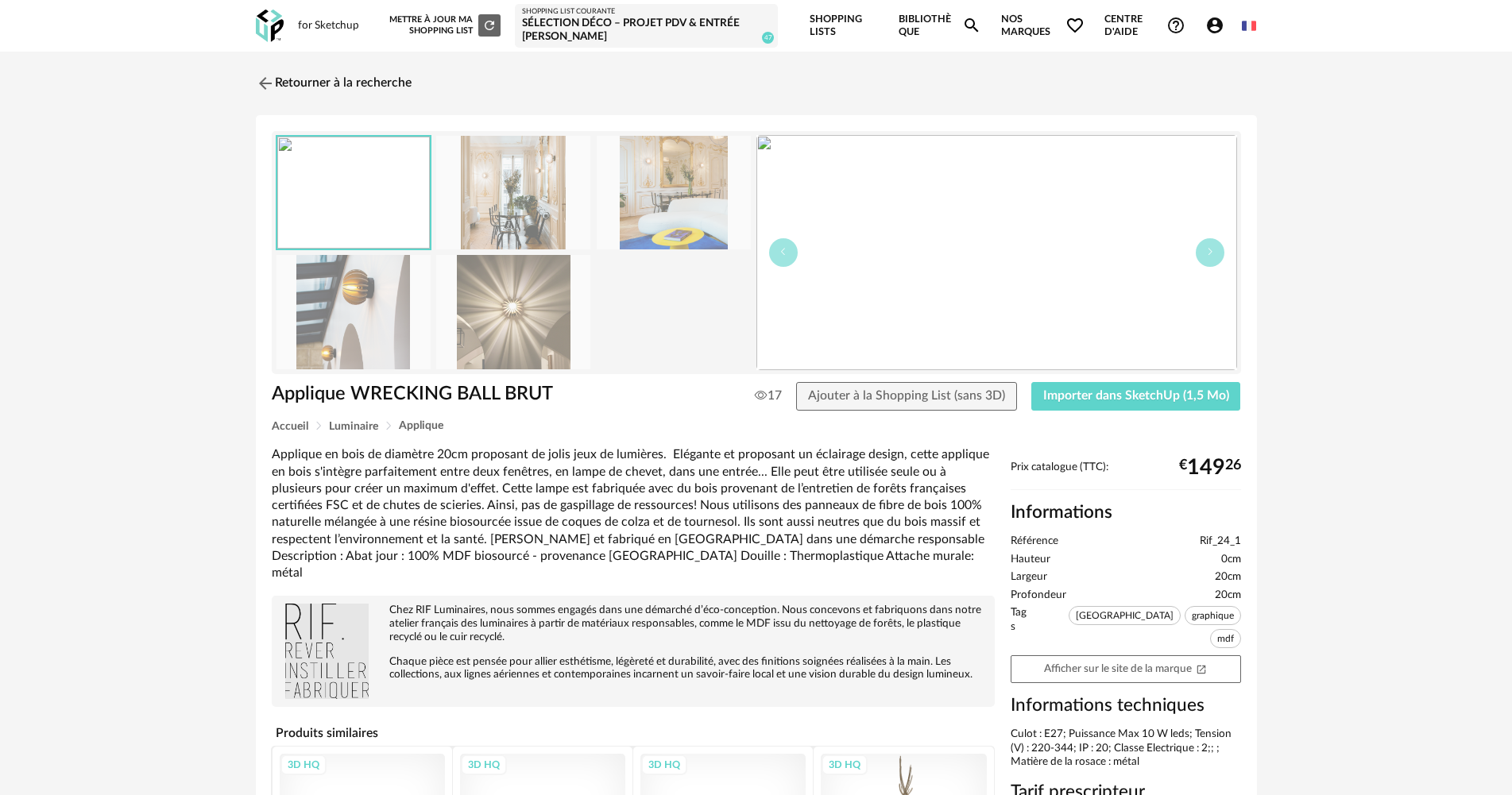
click at [315, 308] on img at bounding box center [353, 311] width 155 height 113
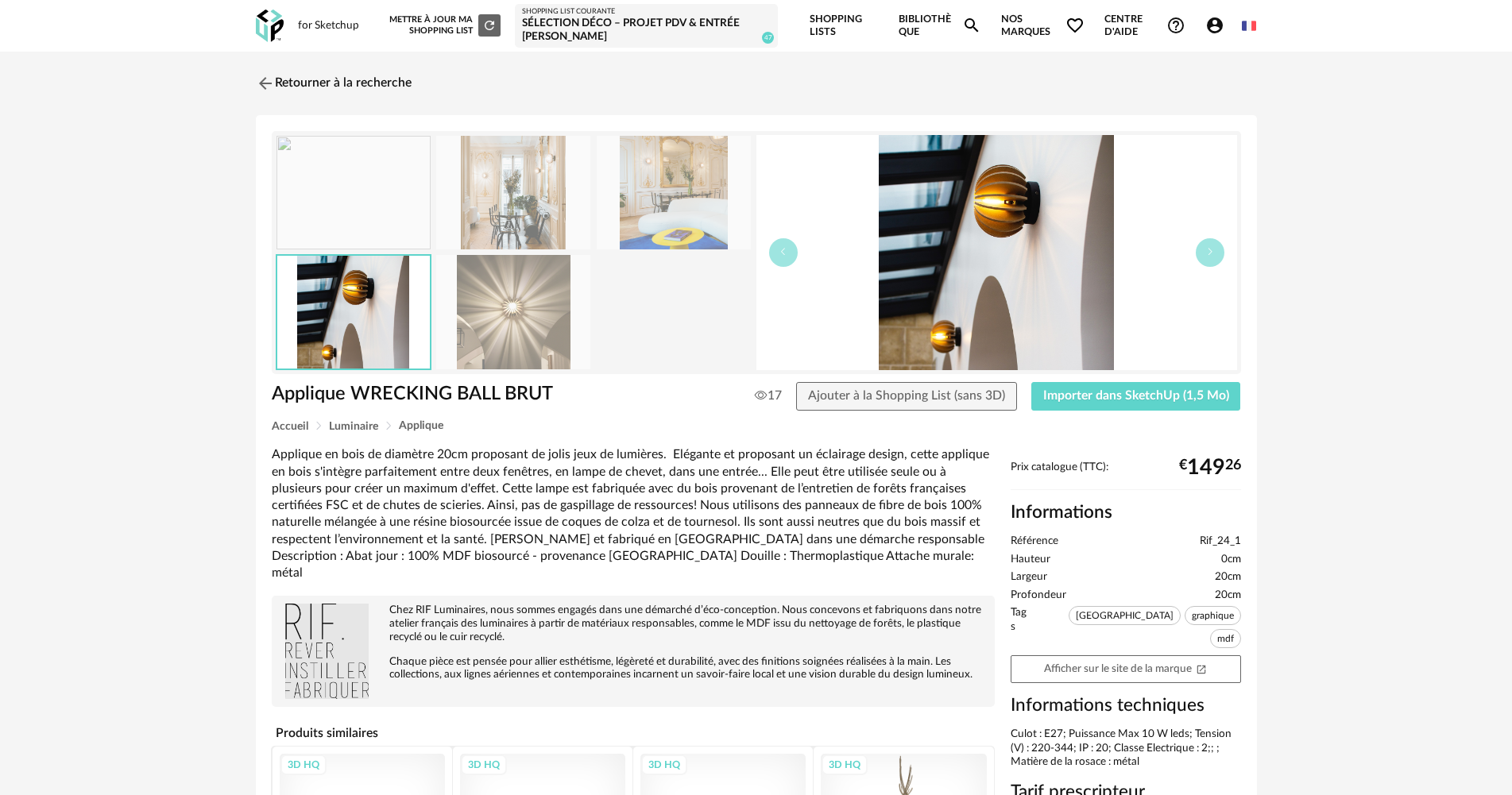
click at [461, 161] on img at bounding box center [513, 192] width 155 height 113
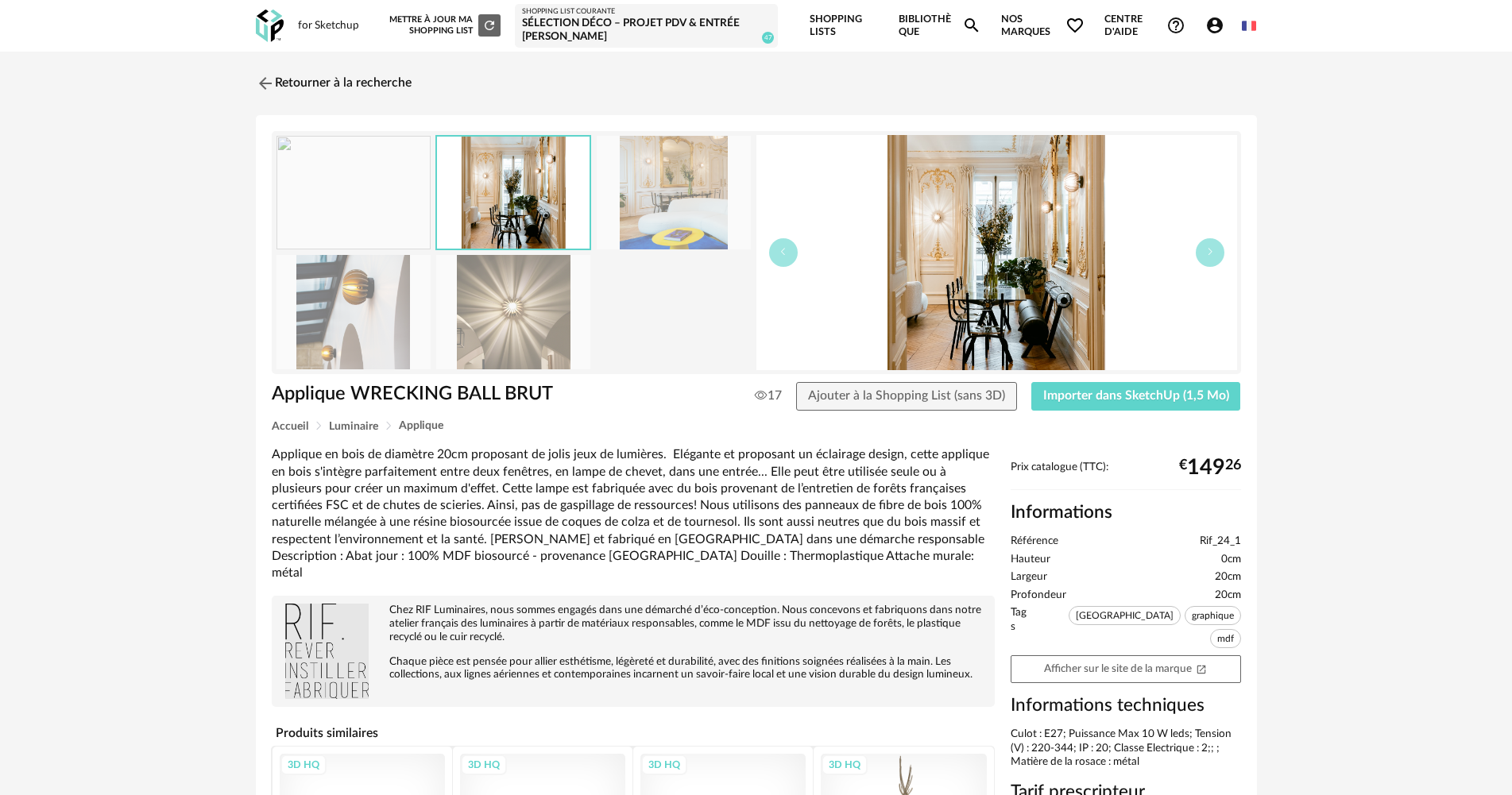
click at [677, 168] on img at bounding box center [674, 192] width 155 height 113
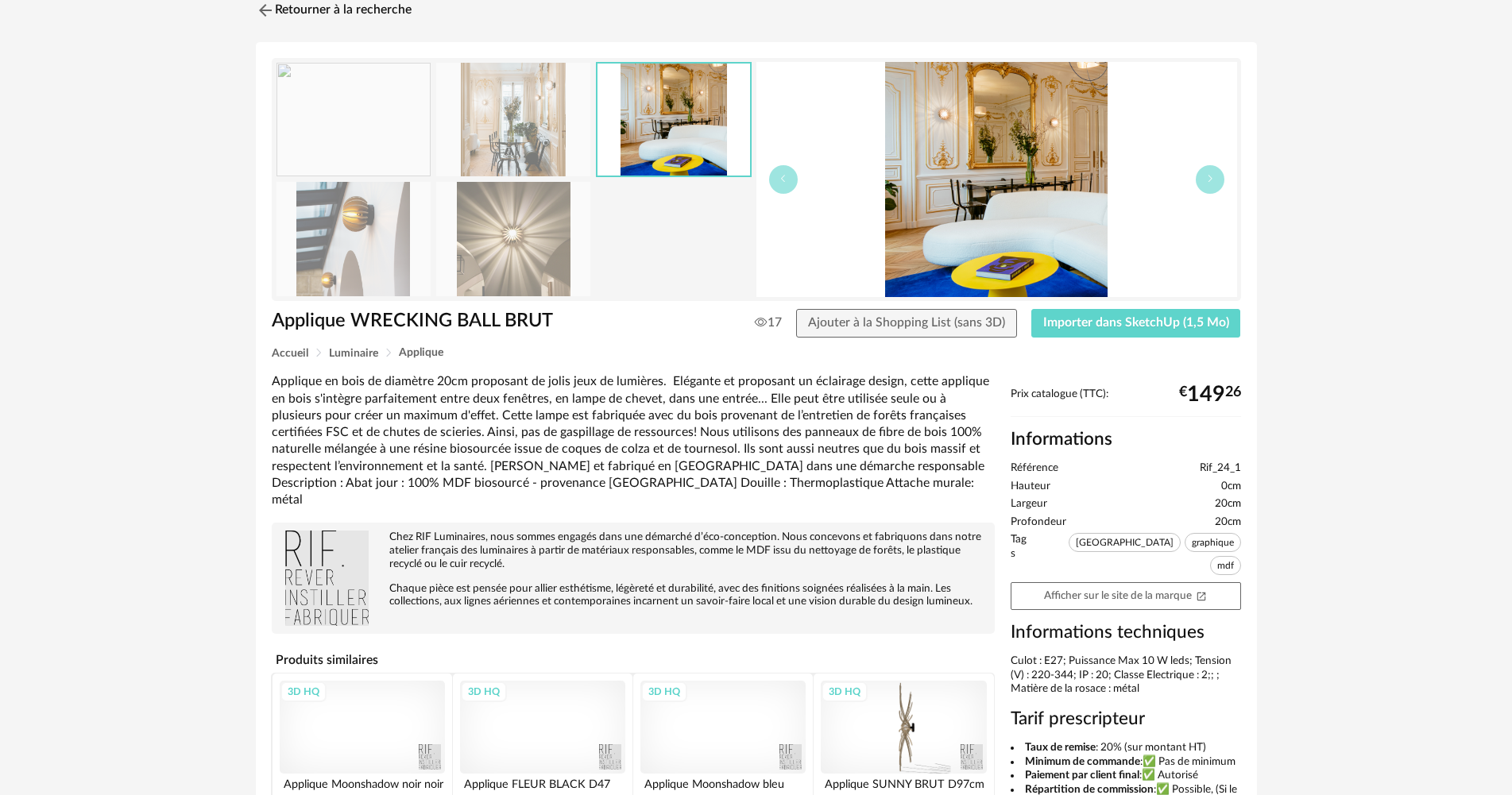
scroll to position [80, 0]
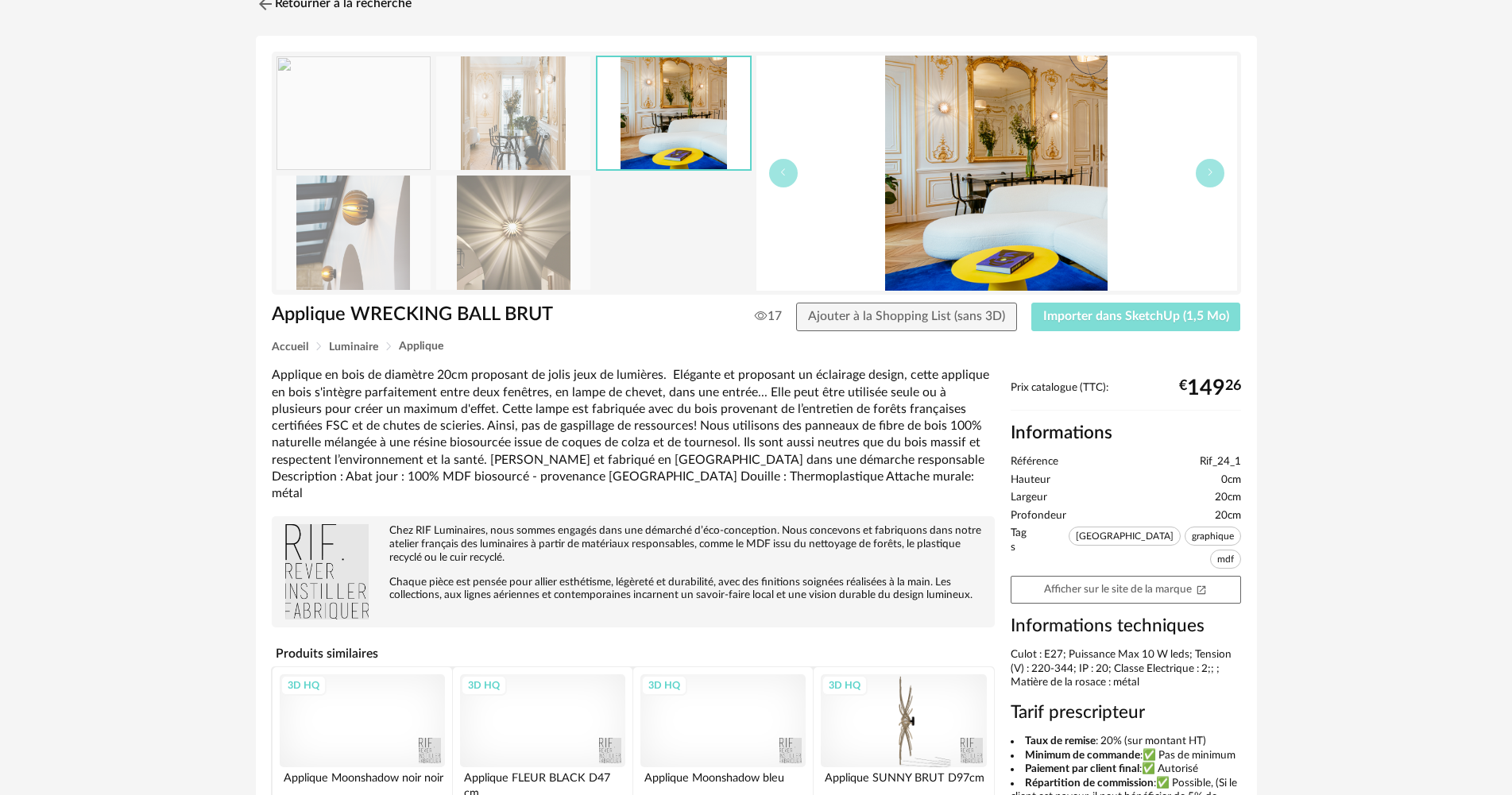
click at [1157, 325] on button "Importer dans SketchUp (1,5 Mo)" at bounding box center [1136, 317] width 210 height 29
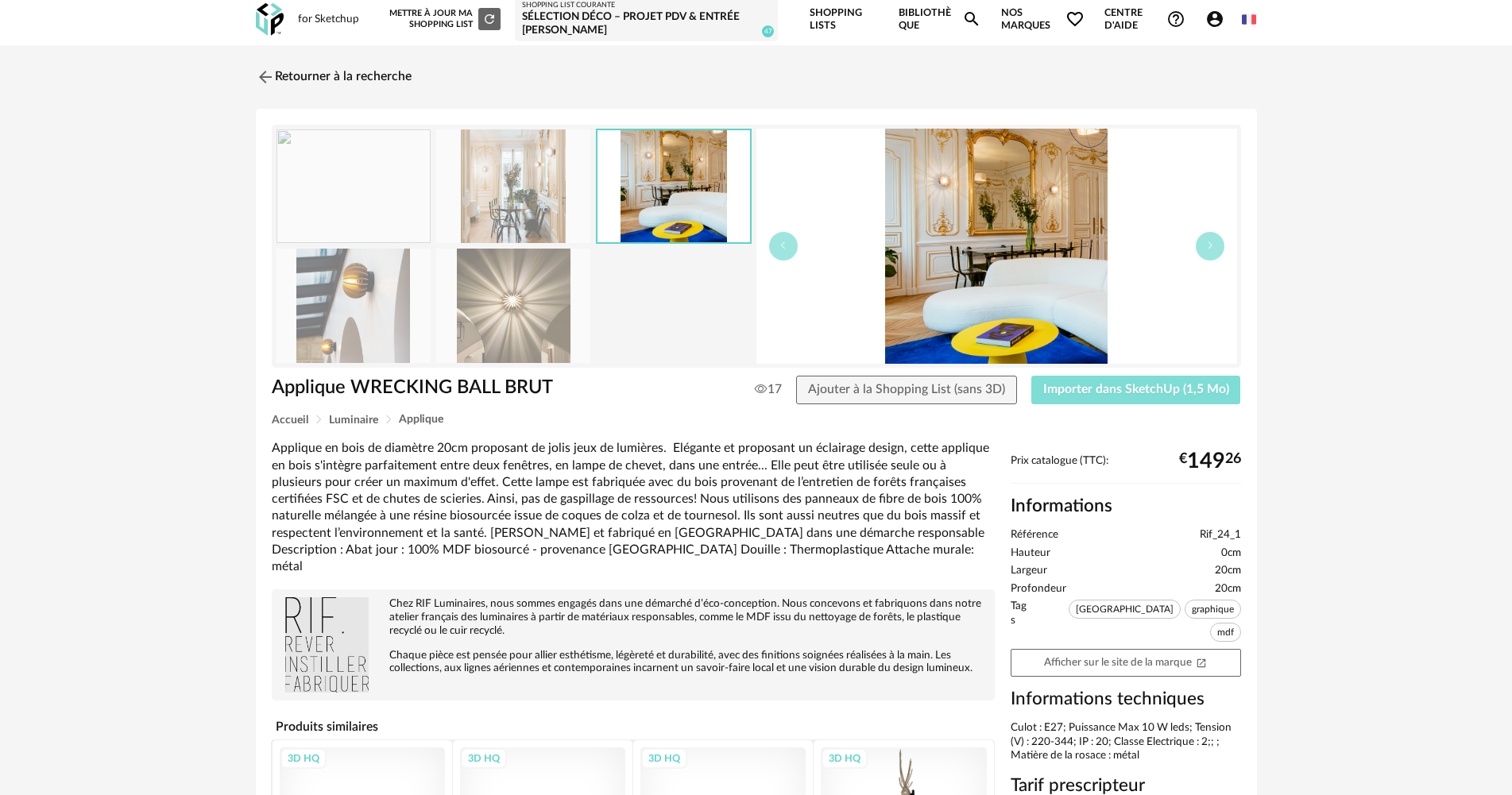
scroll to position [0, 0]
